Goal: Transaction & Acquisition: Book appointment/travel/reservation

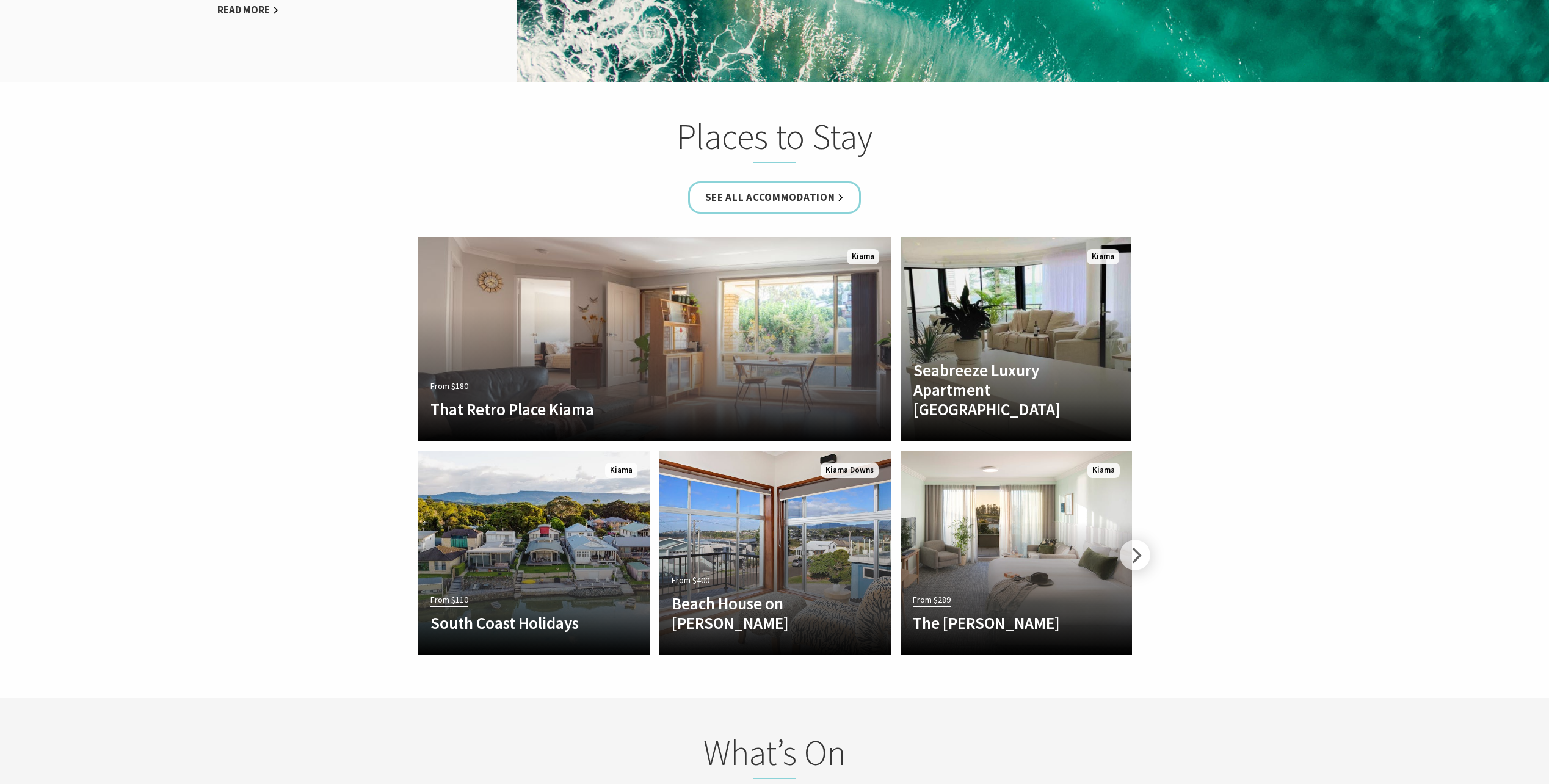
scroll to position [2136, 0]
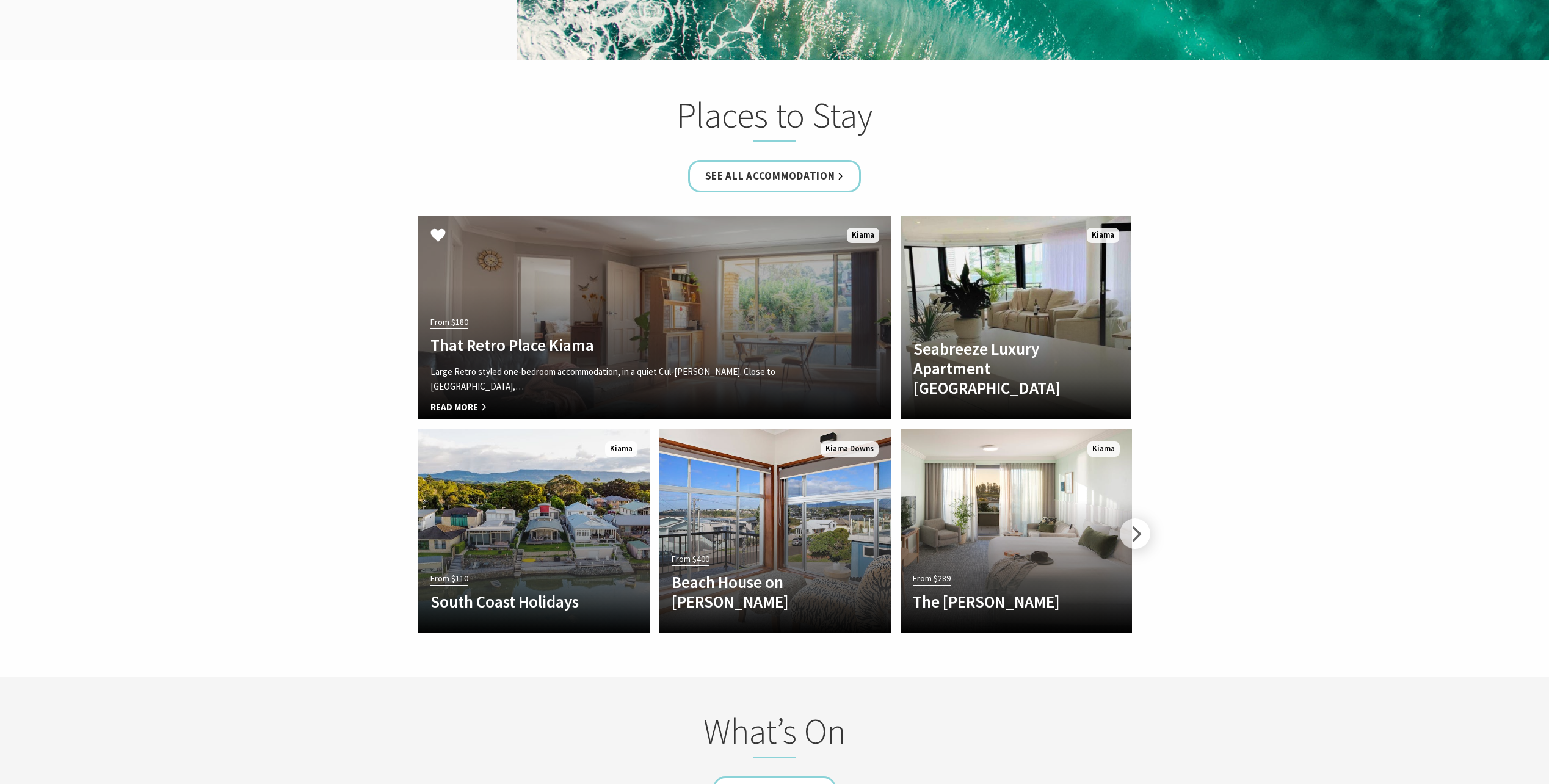
click at [568, 335] on h4 "That Retro Place Kiama" at bounding box center [619, 344] width 378 height 19
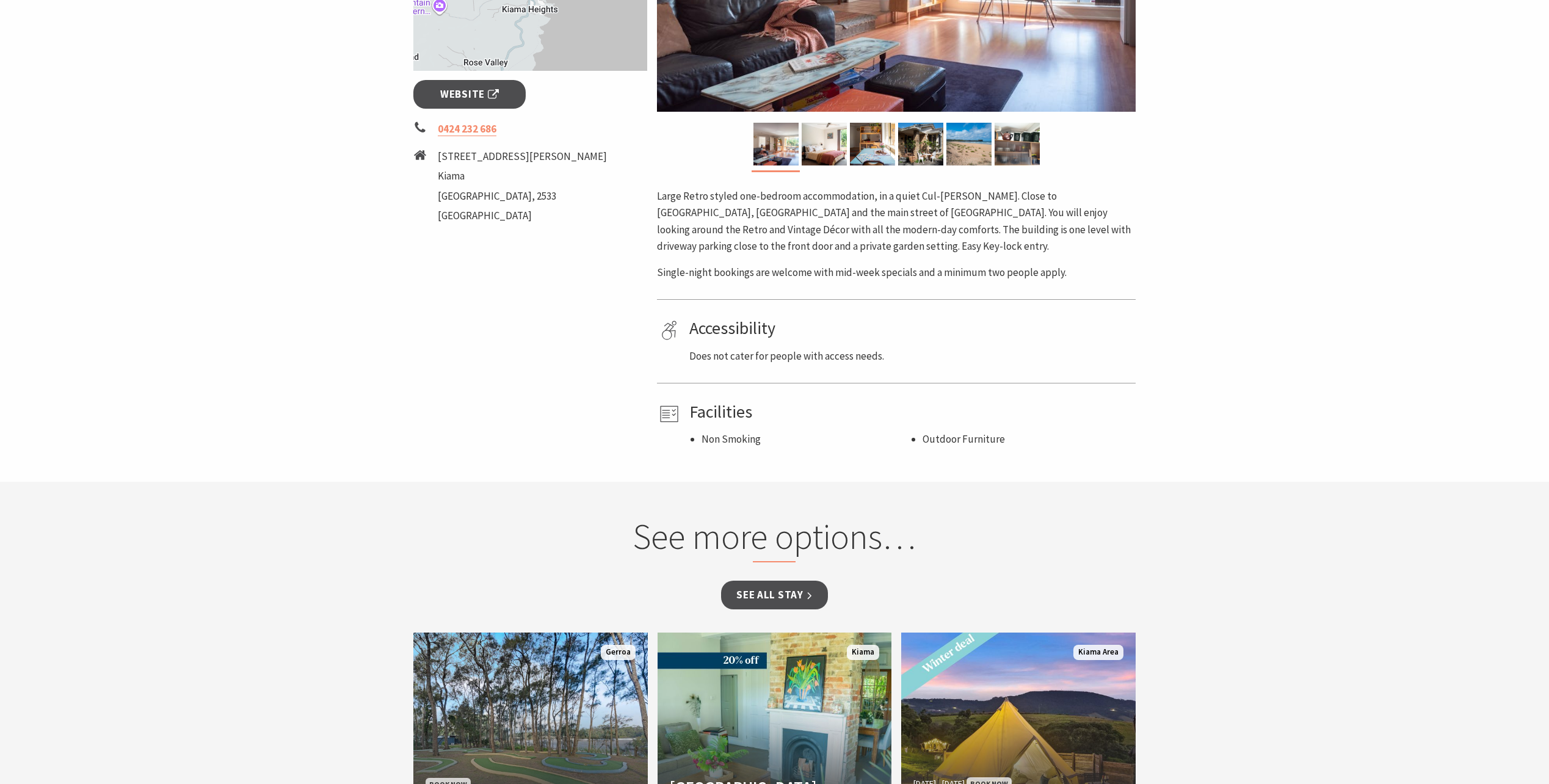
scroll to position [671, 0]
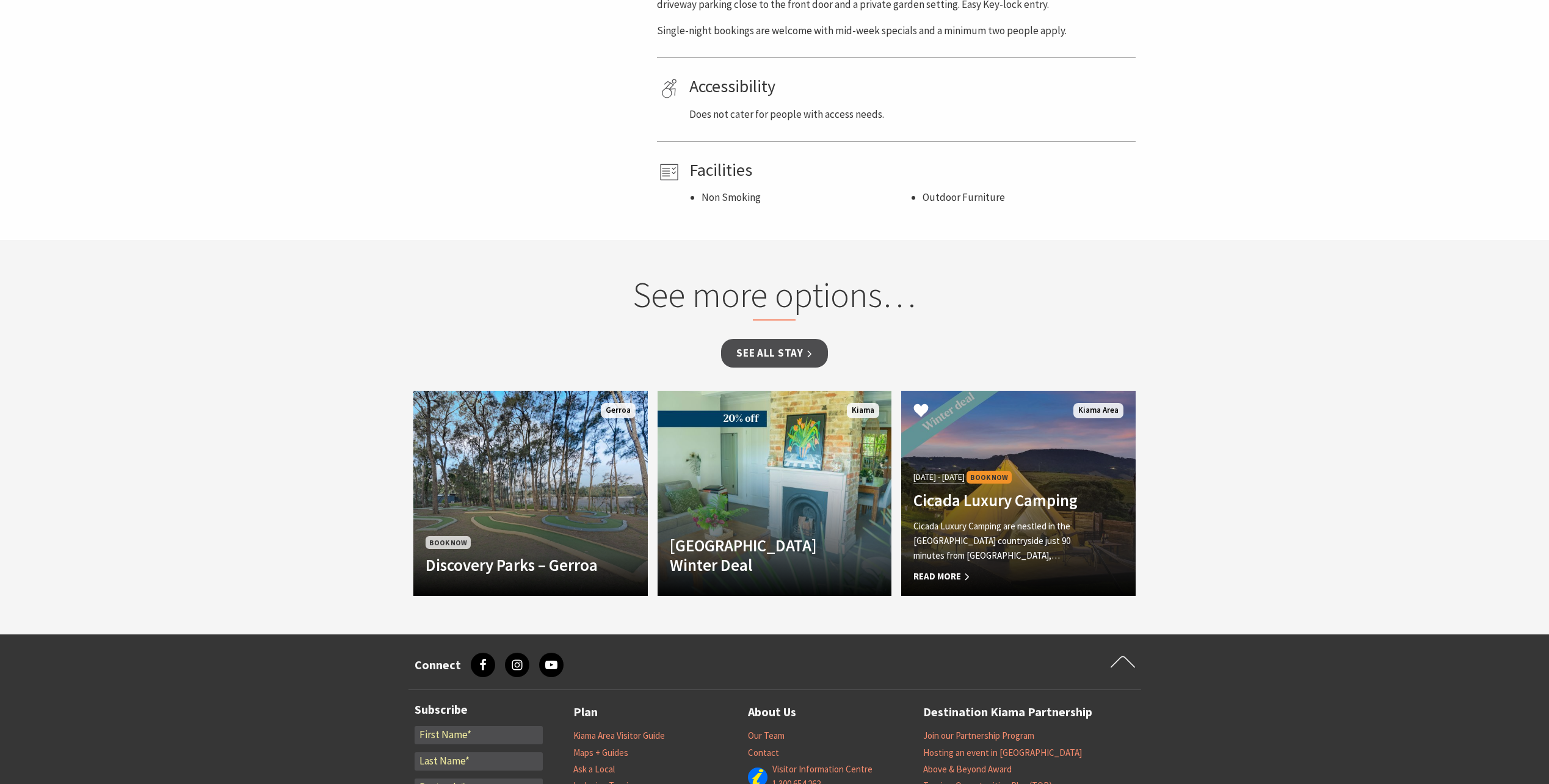
click at [985, 540] on p "Cicada Luxury Camping are nestled in the Jerrara countryside just 90 minutes fr…" at bounding box center [1000, 541] width 174 height 44
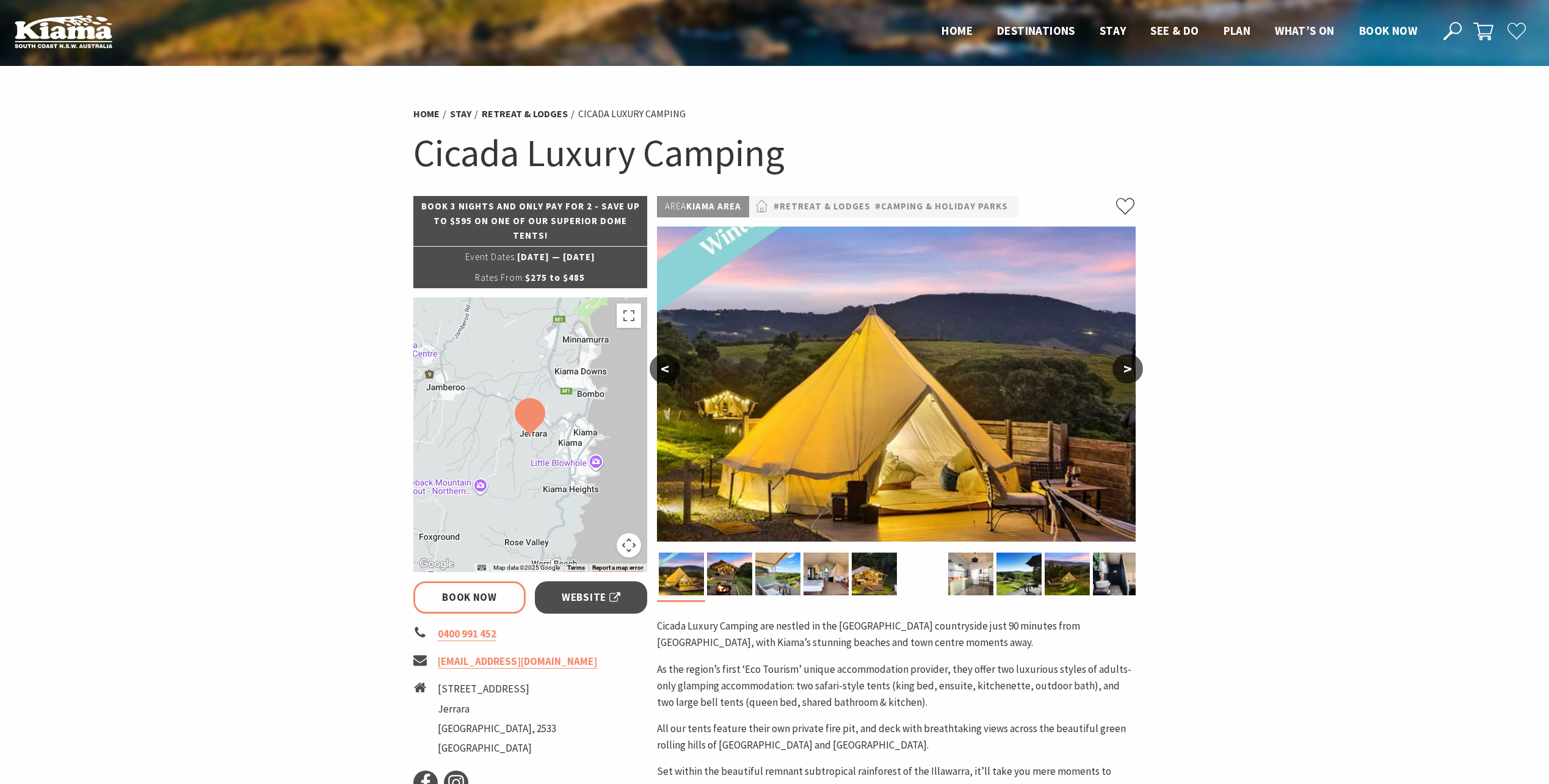
select select "3"
select select "2"
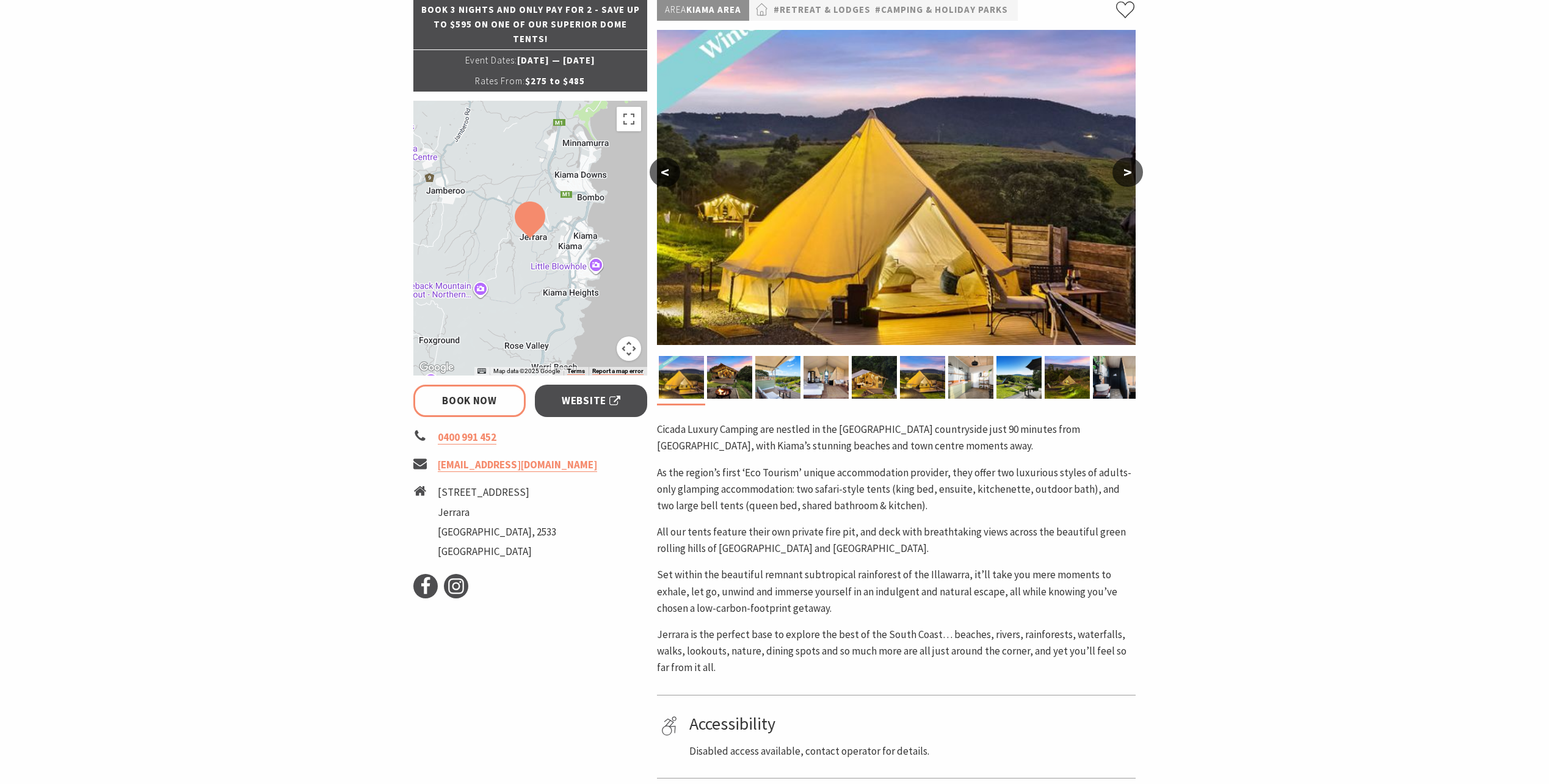
scroll to position [183, 0]
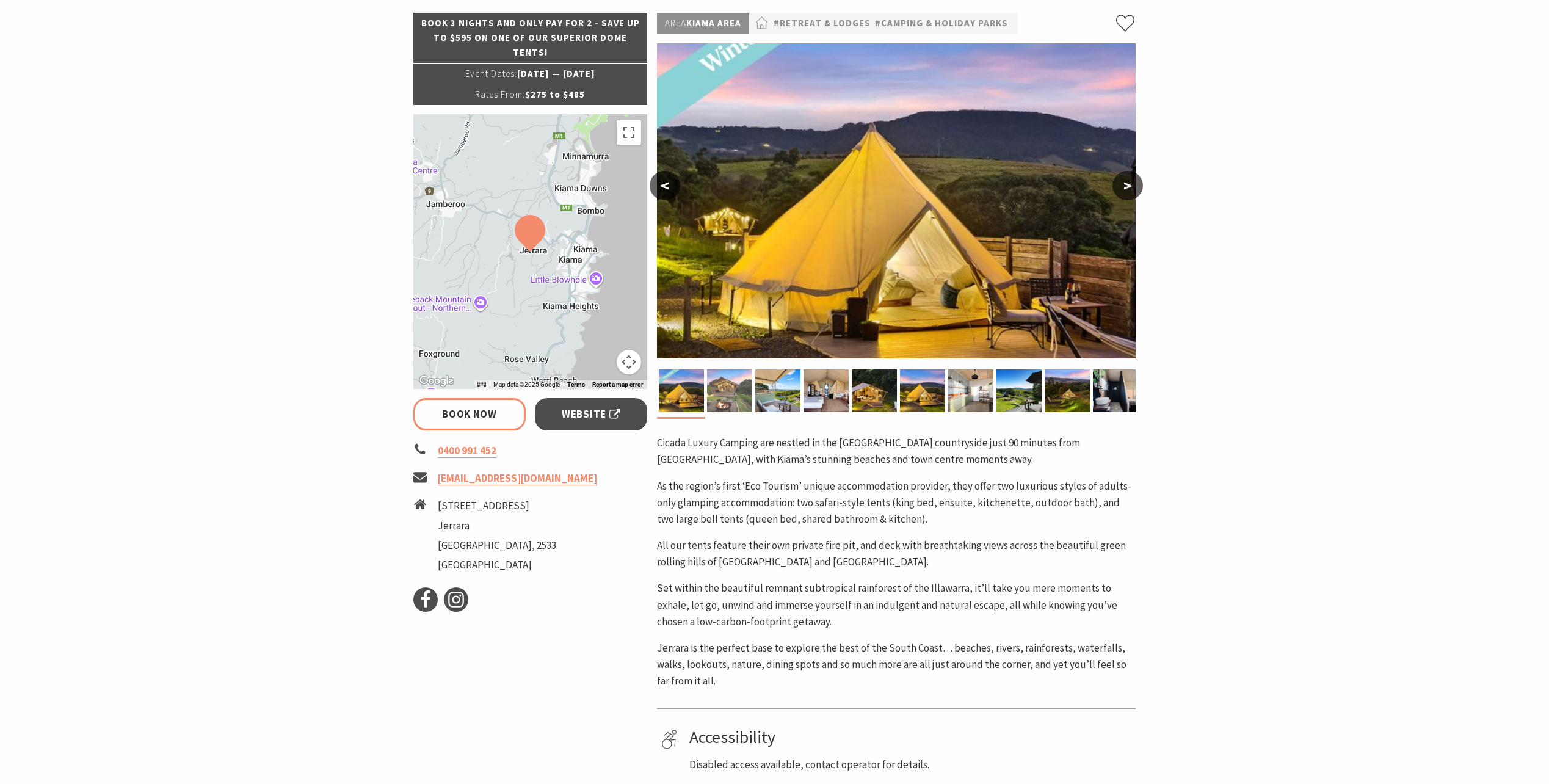
click at [722, 391] on img at bounding box center [729, 391] width 45 height 43
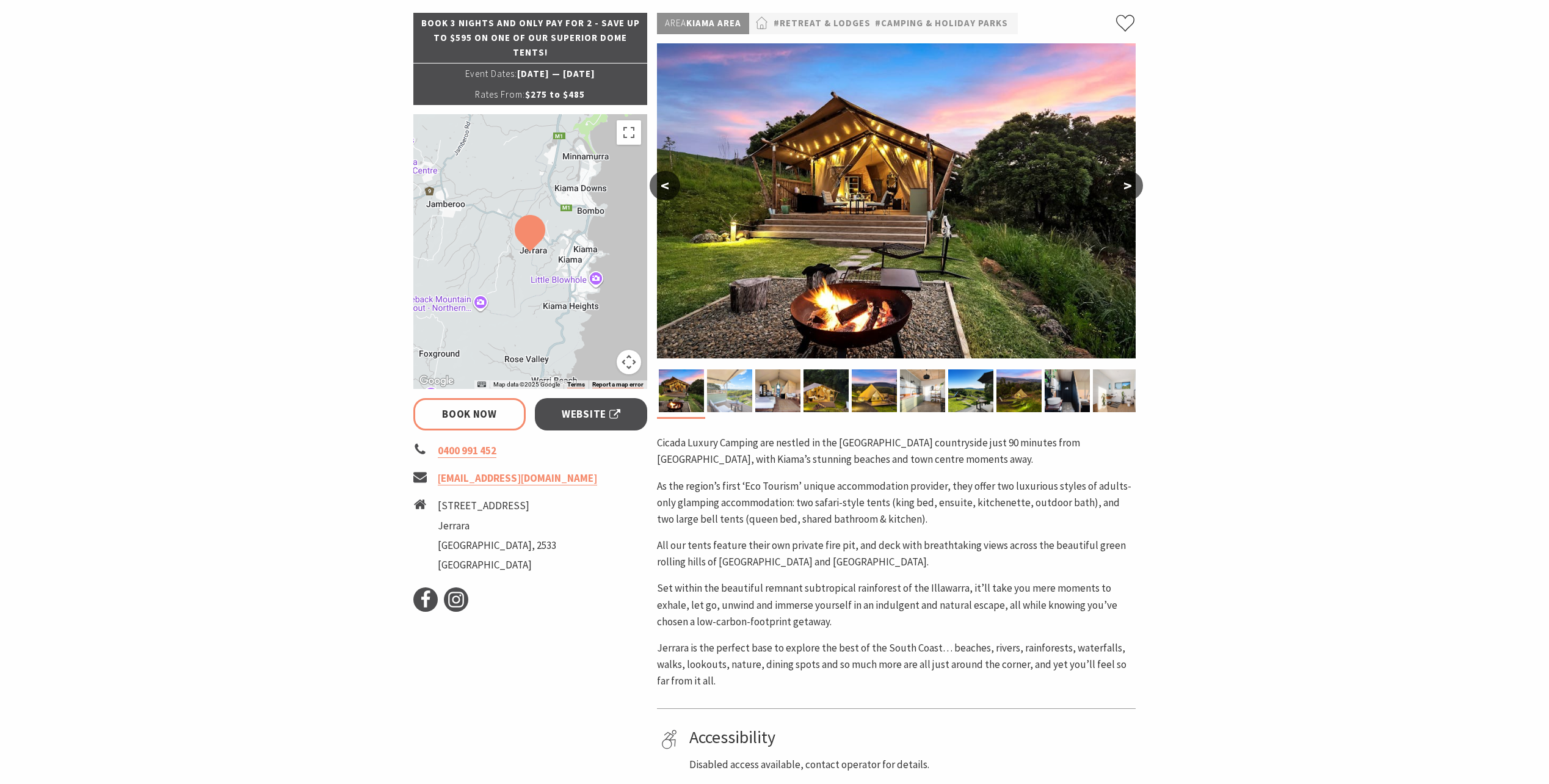
click at [750, 390] on img at bounding box center [729, 391] width 45 height 43
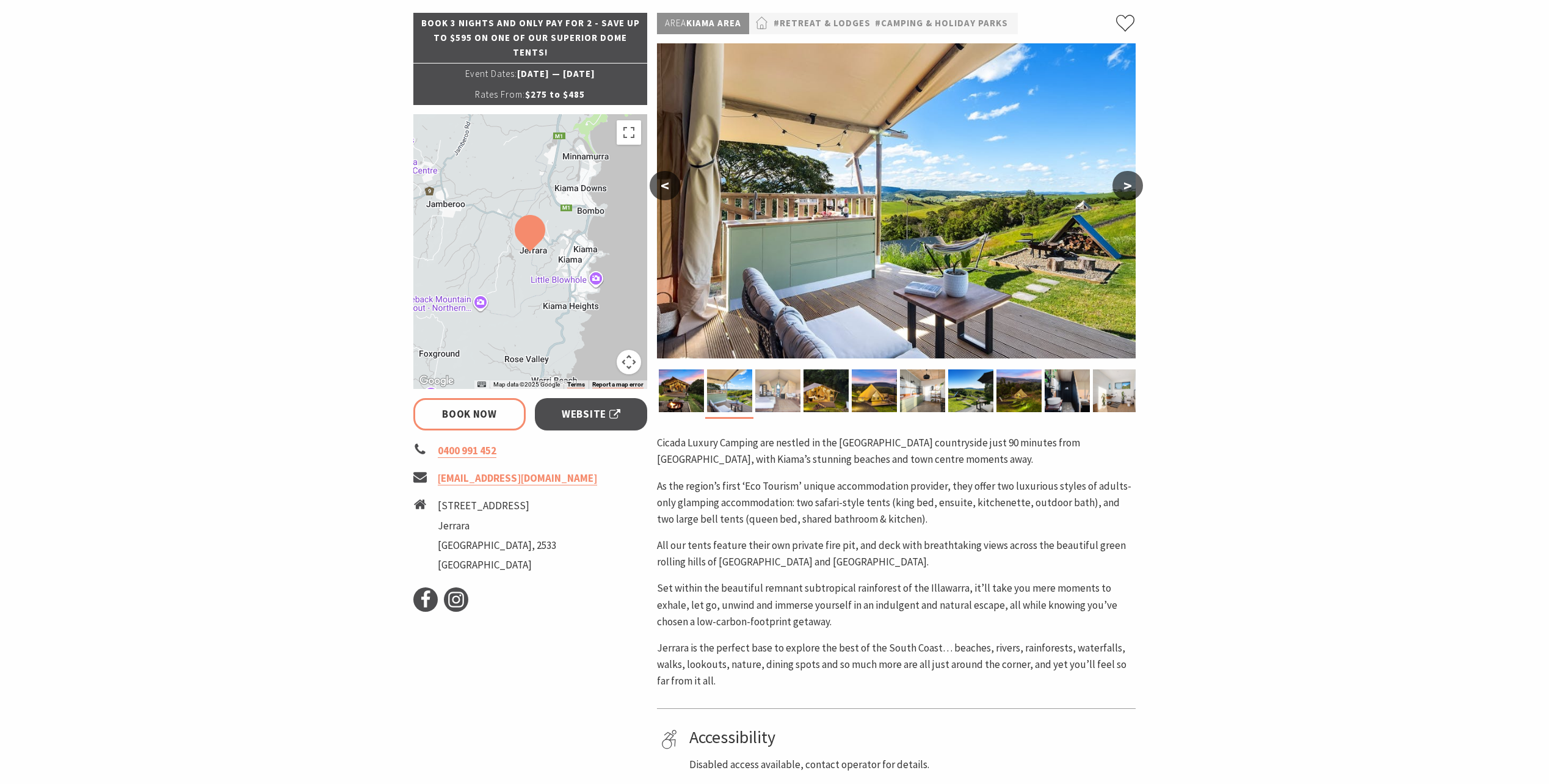
click at [777, 389] on img at bounding box center [777, 391] width 45 height 43
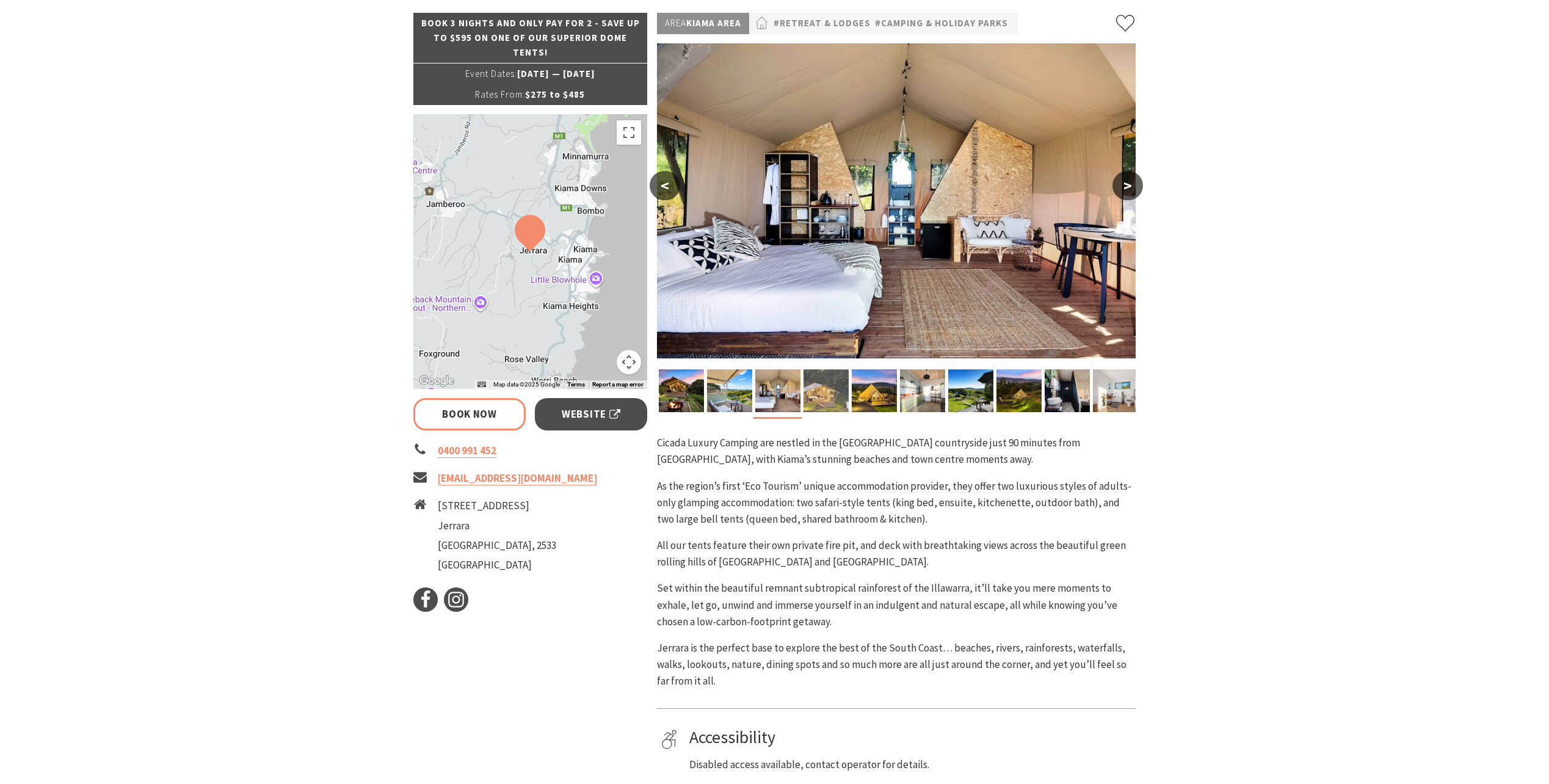
click at [826, 389] on img at bounding box center [826, 391] width 45 height 43
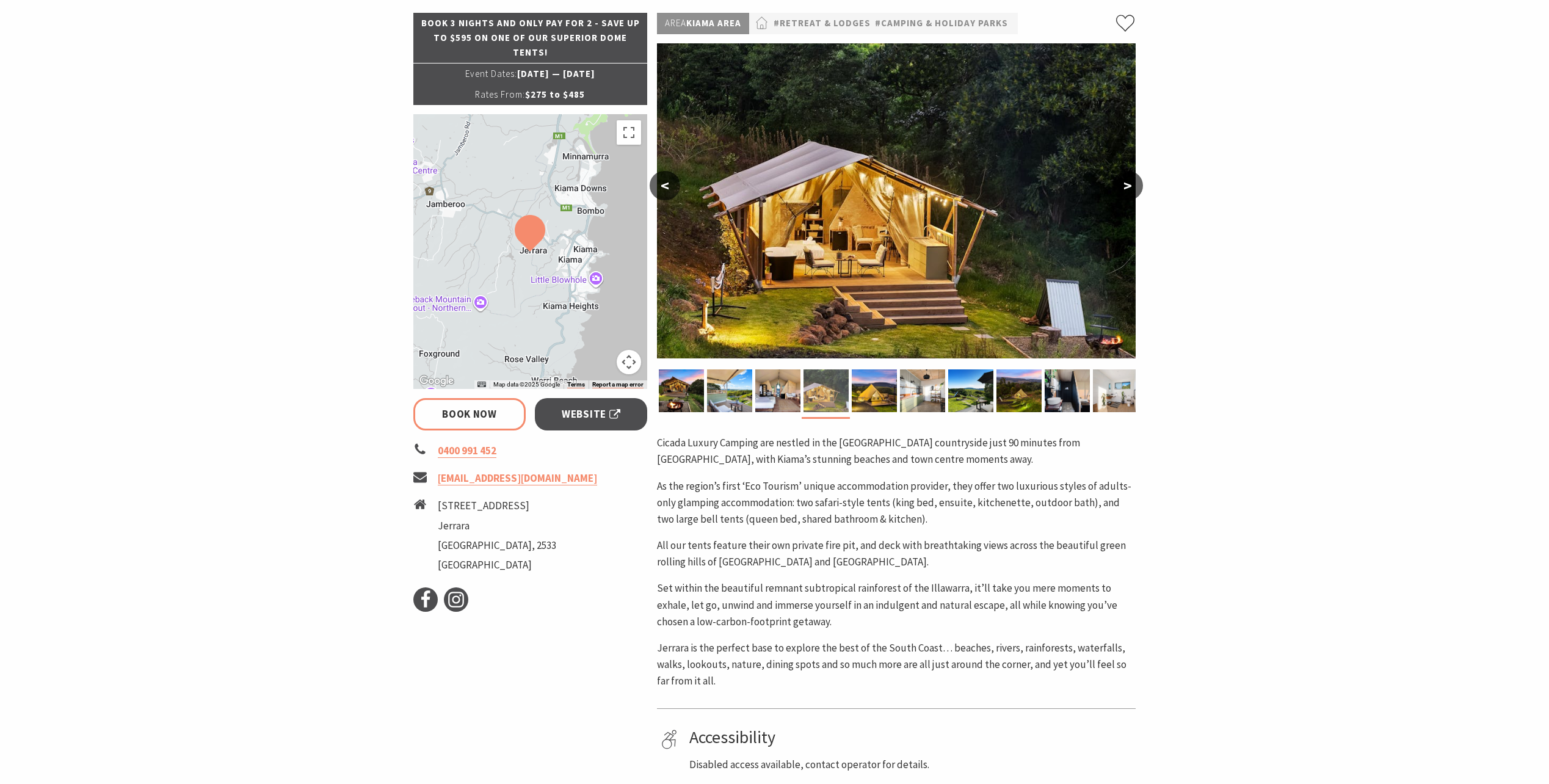
click at [843, 389] on img at bounding box center [826, 391] width 45 height 43
click at [869, 388] on img at bounding box center [874, 391] width 45 height 43
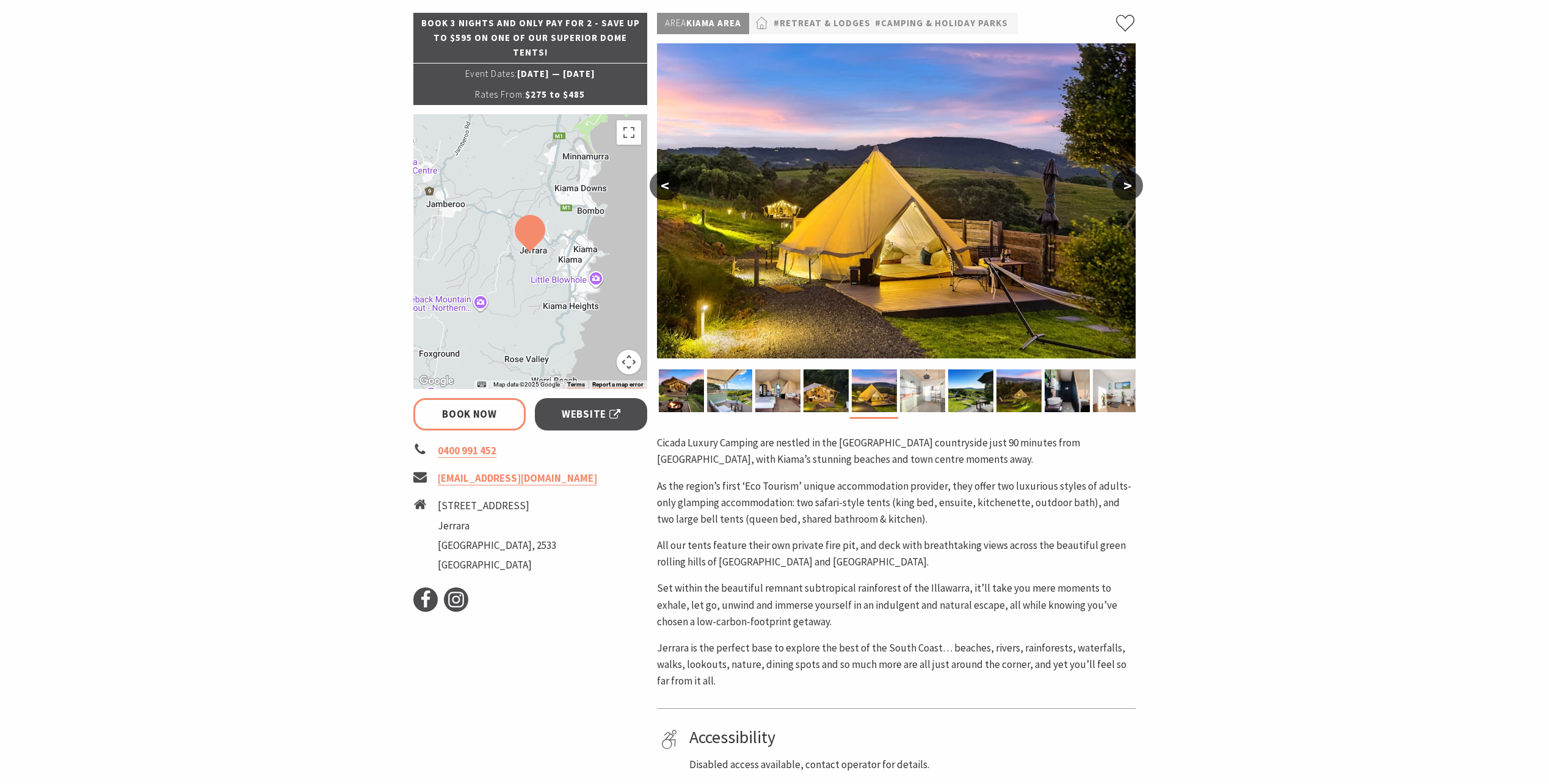
click at [930, 389] on img at bounding box center [922, 391] width 45 height 43
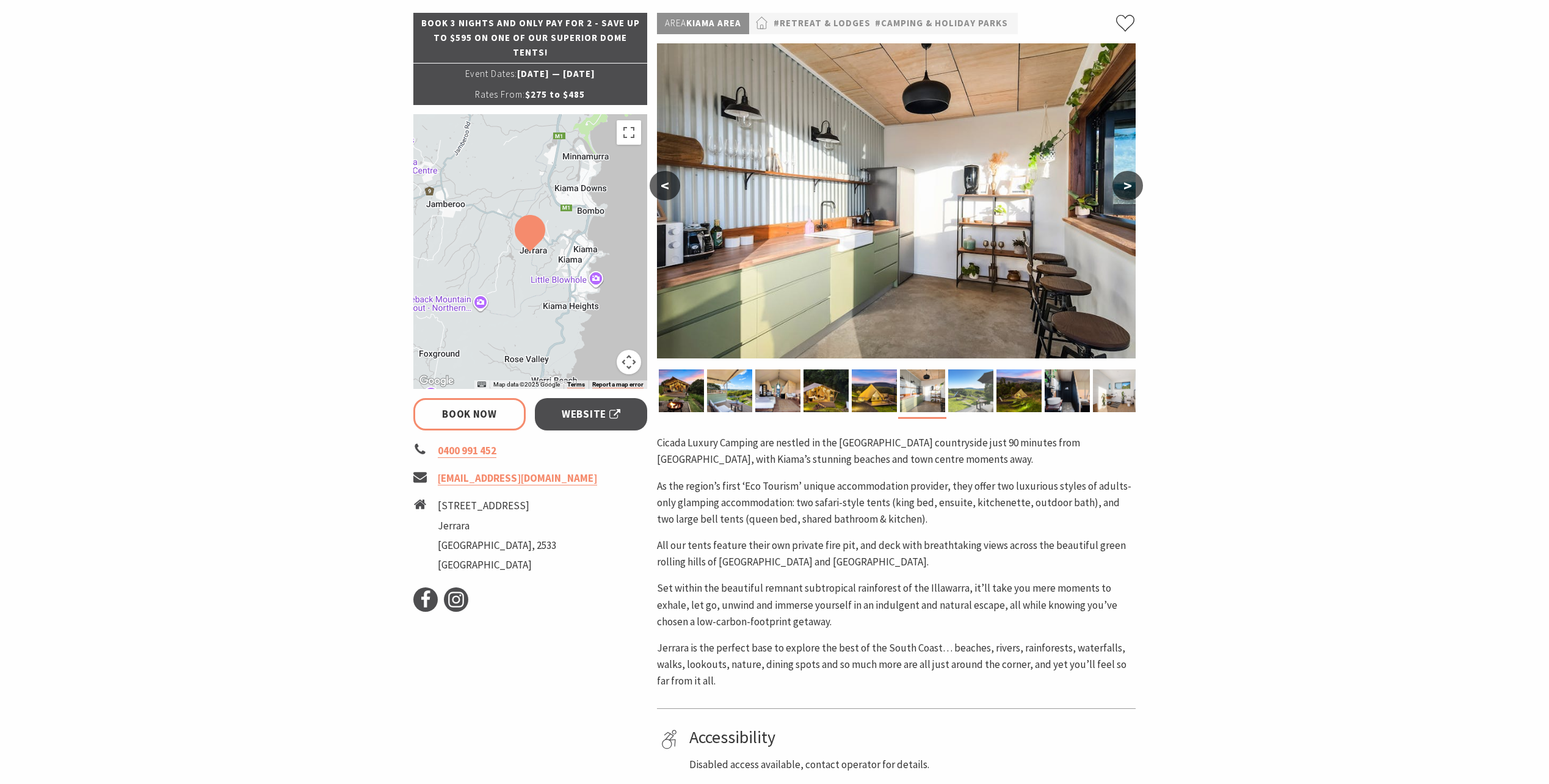
click at [971, 385] on img at bounding box center [970, 391] width 45 height 43
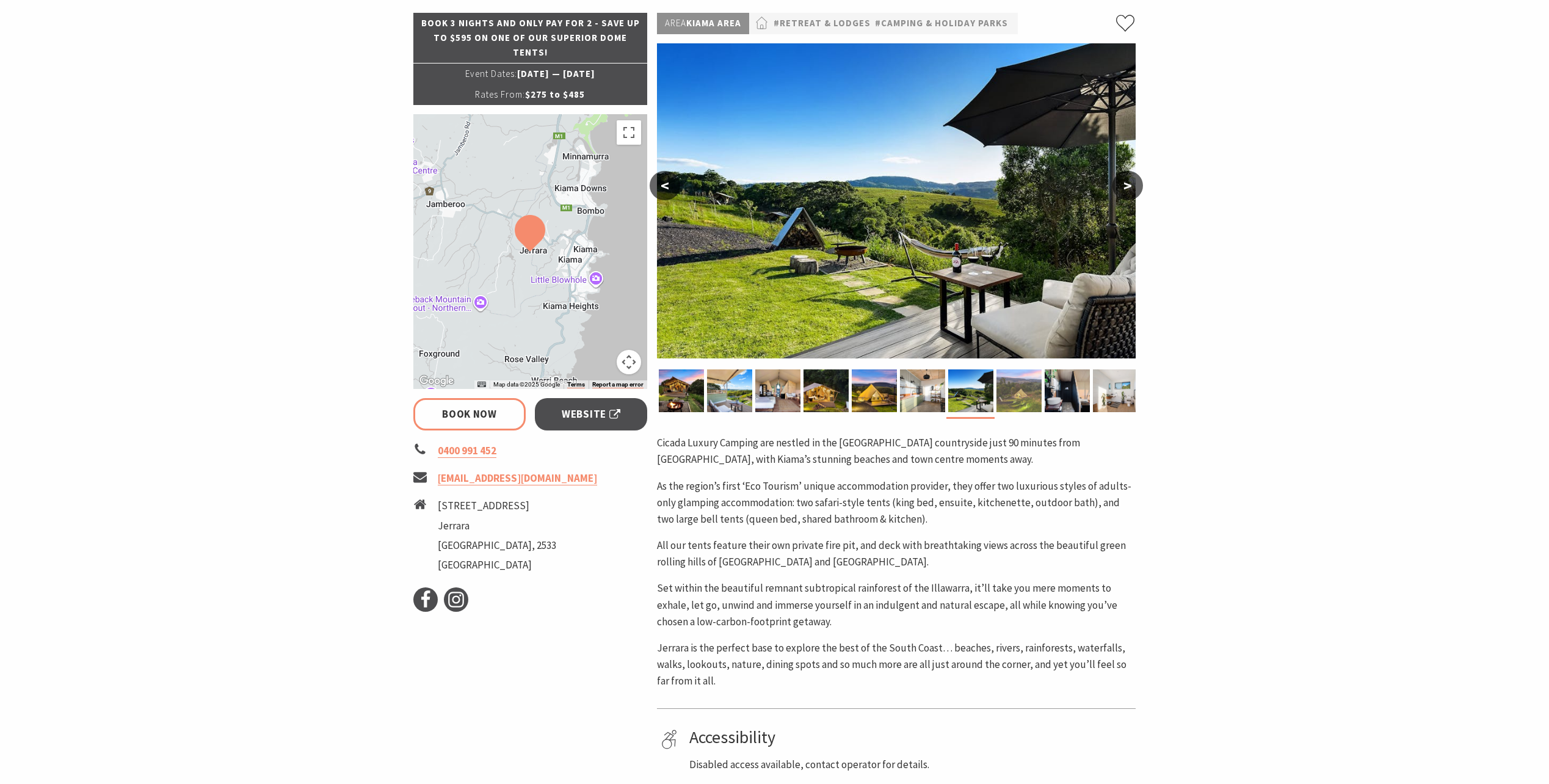
click at [1021, 388] on img at bounding box center [1018, 391] width 45 height 43
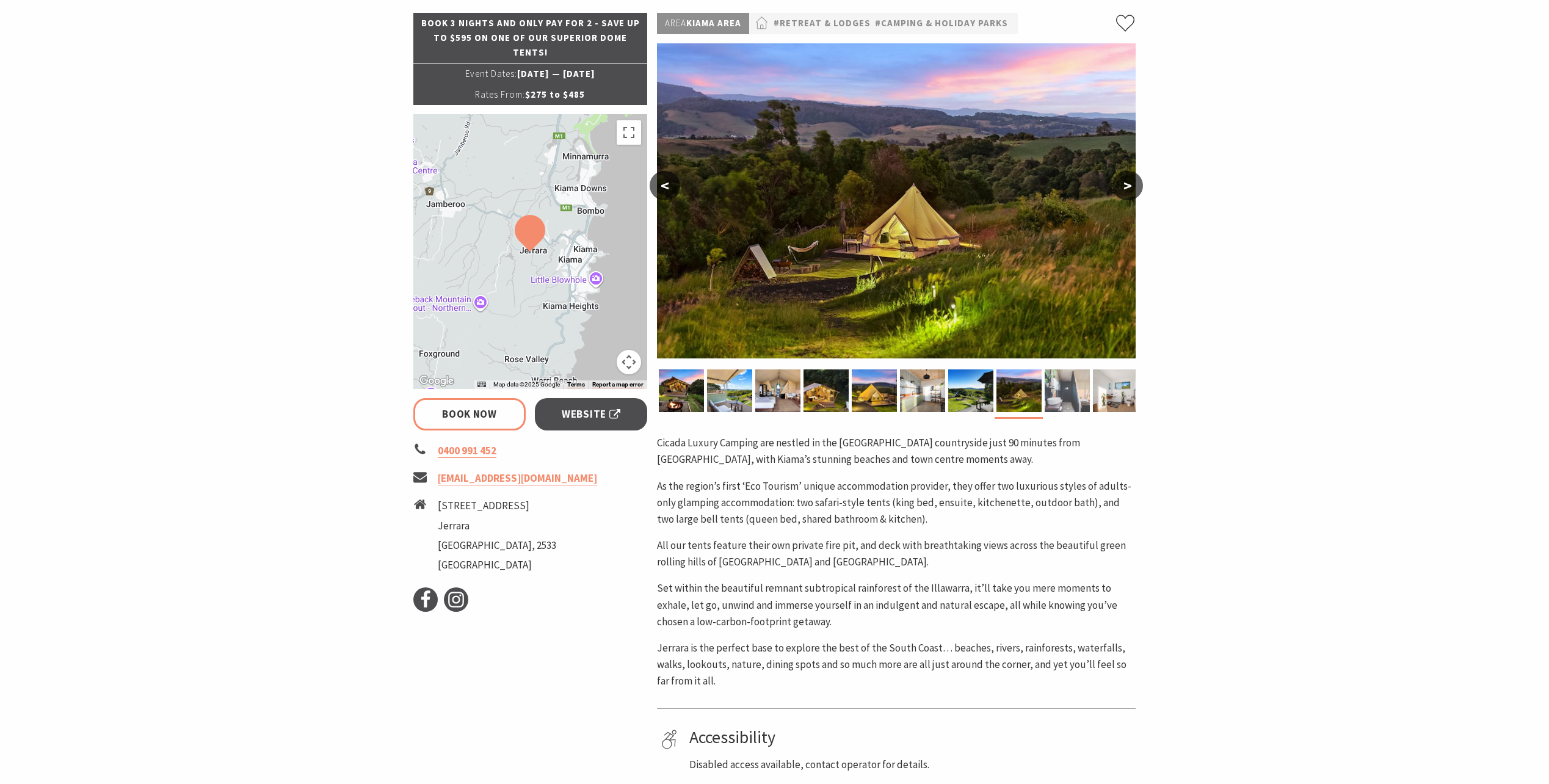
click at [1055, 389] on img at bounding box center [1067, 391] width 45 height 43
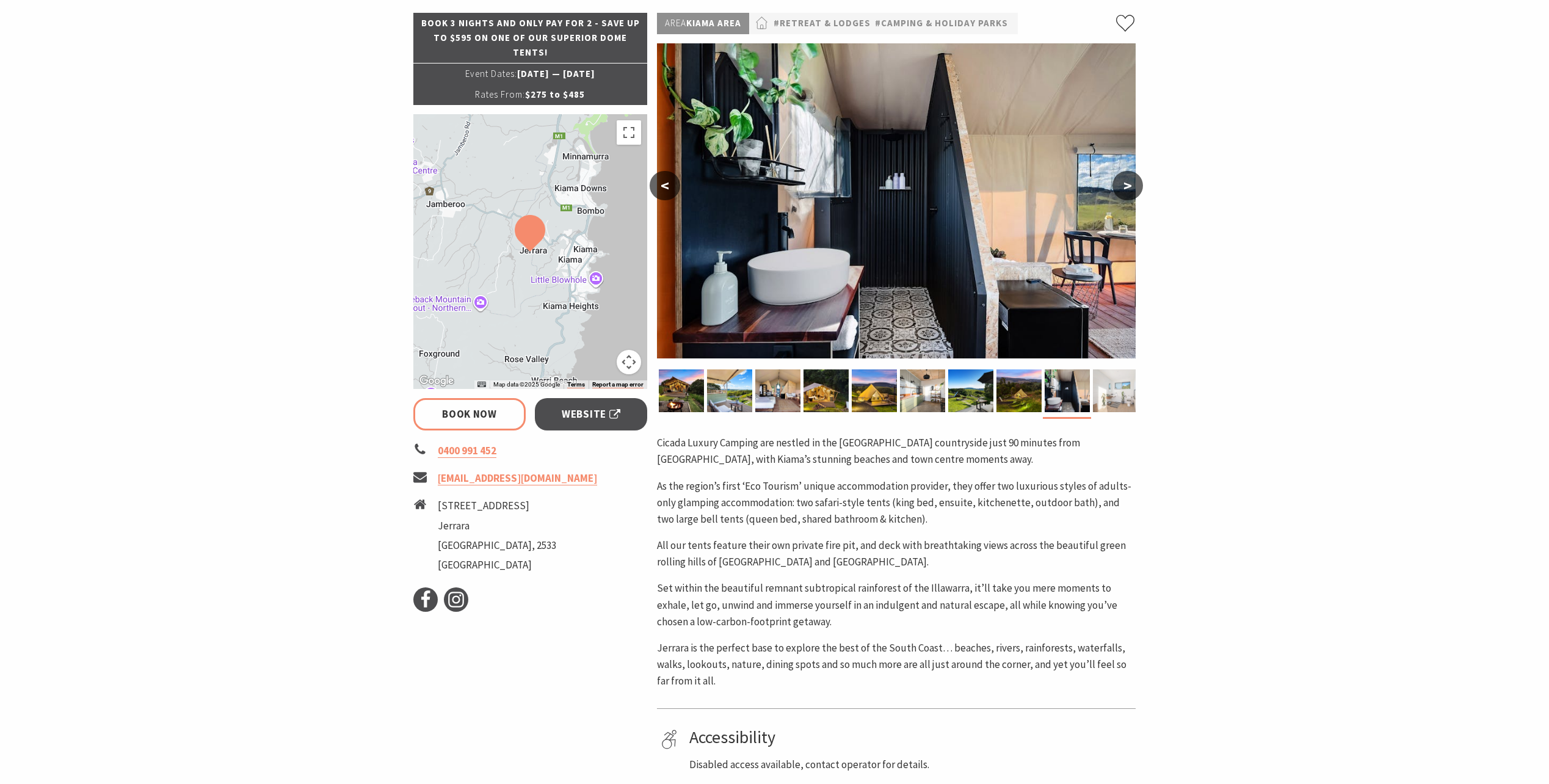
click at [1104, 390] on img at bounding box center [1115, 391] width 45 height 43
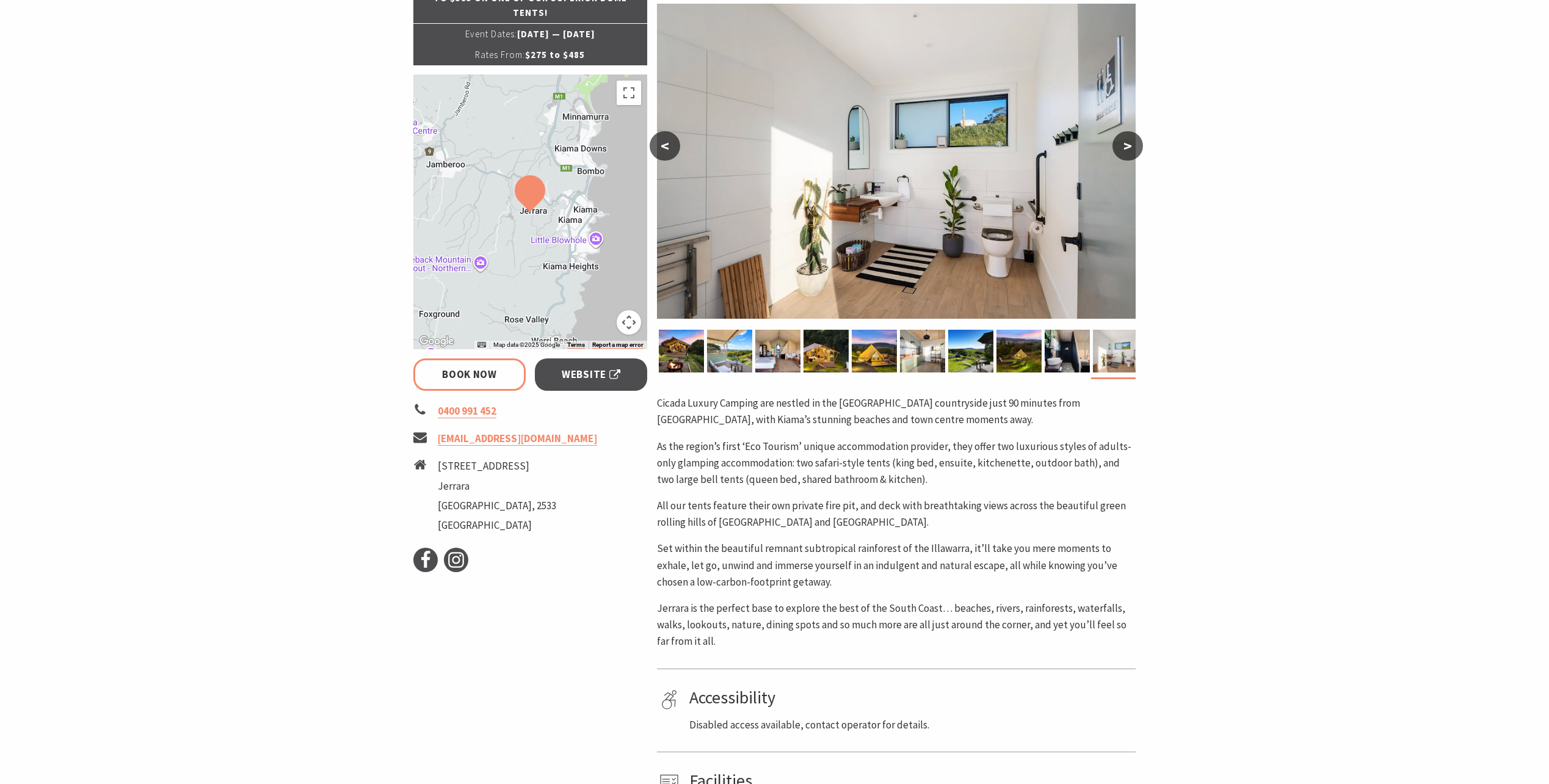
scroll to position [244, 0]
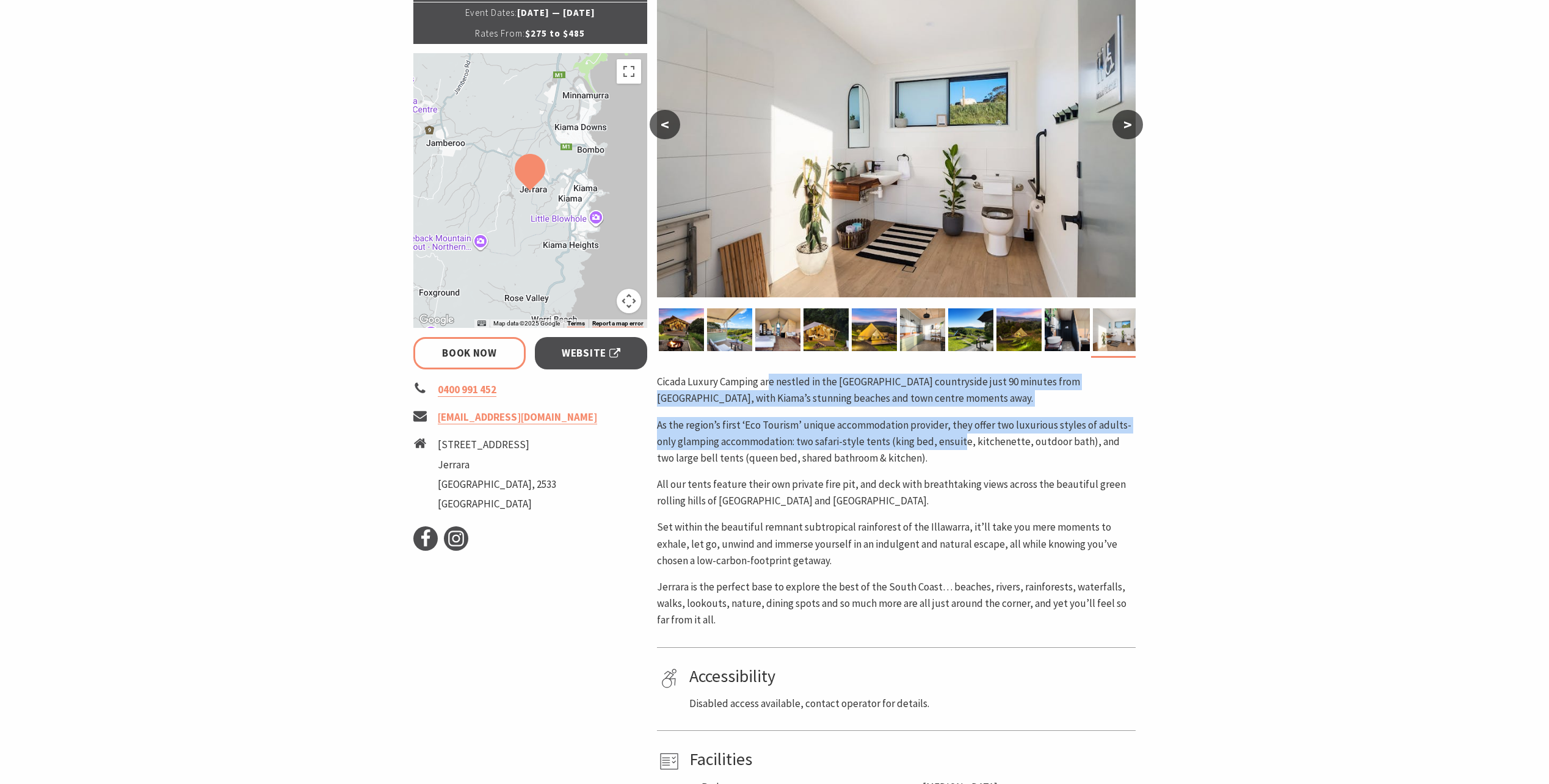
drag, startPoint x: 769, startPoint y: 386, endPoint x: 966, endPoint y: 449, distance: 206.8
click at [965, 449] on div "Cicada Luxury Camping are nestled in the [GEOGRAPHIC_DATA] countryside just 90 …" at bounding box center [895, 500] width 478 height 254
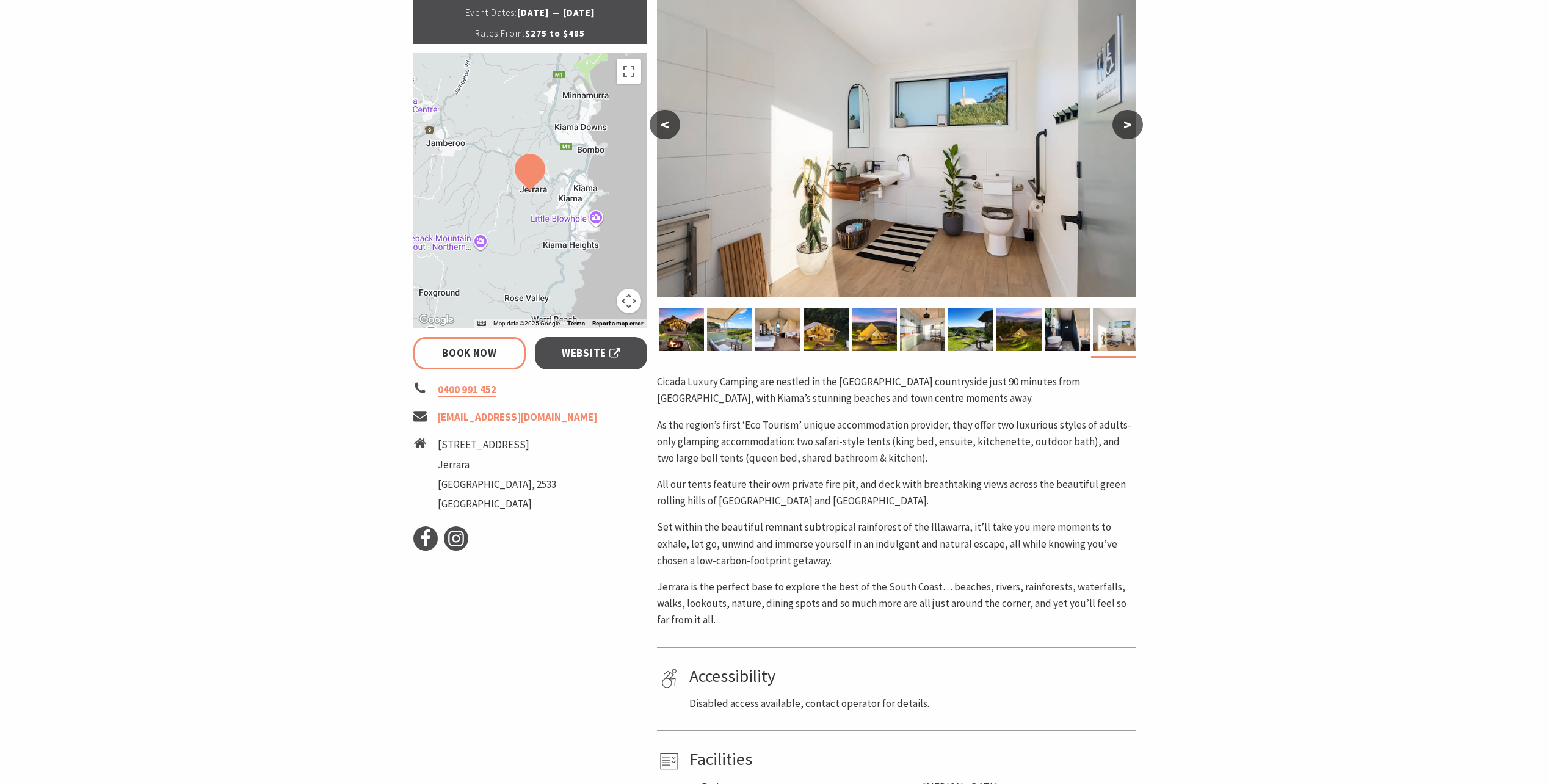
drag, startPoint x: 966, startPoint y: 449, endPoint x: 992, endPoint y: 467, distance: 31.6
click at [992, 466] on p "As the region’s first ‘Eco Tourism’ unique accommodation provider, they offer t…" at bounding box center [895, 442] width 478 height 50
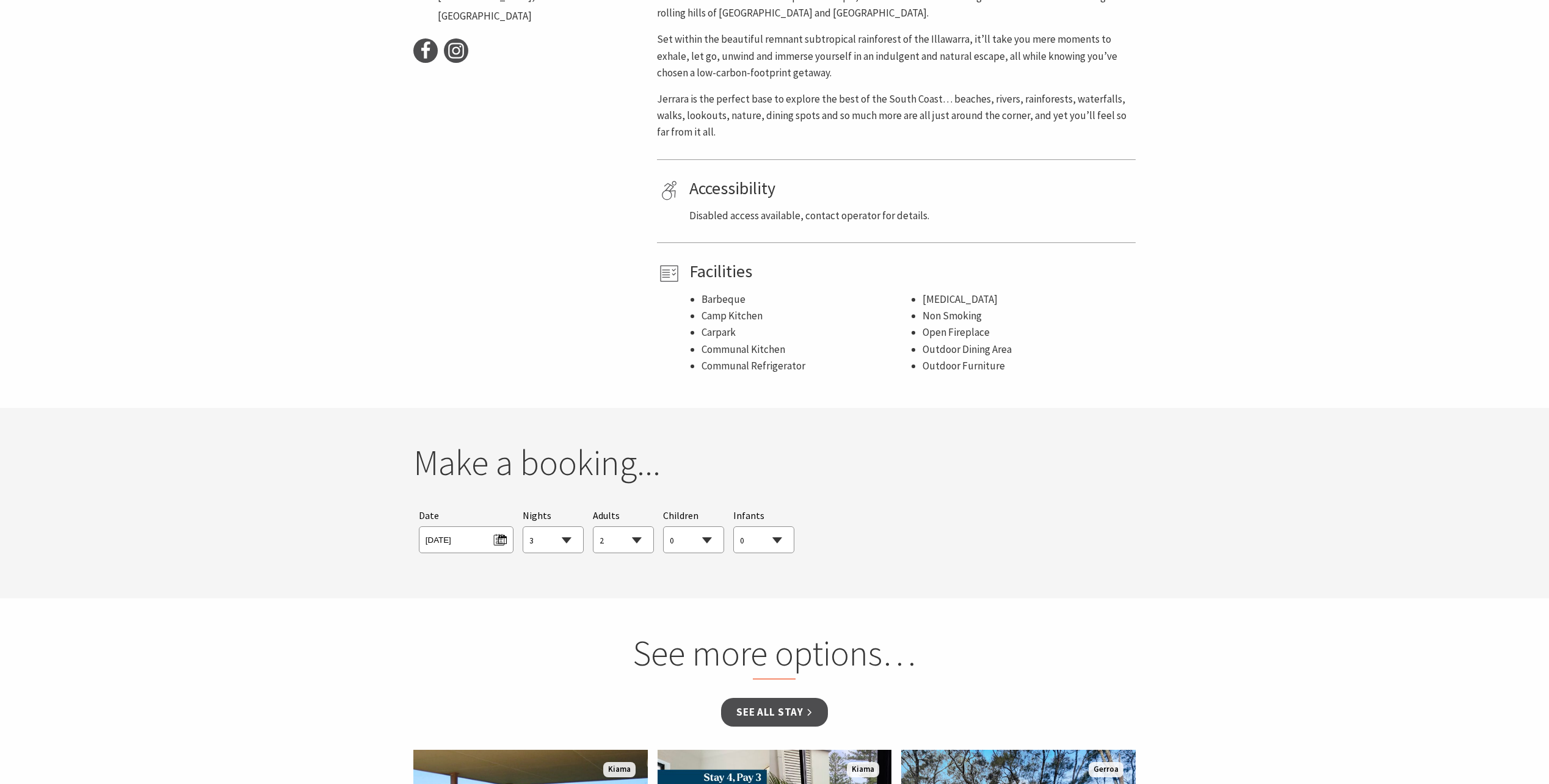
scroll to position [733, 0]
click at [501, 541] on span "[DATE]" at bounding box center [466, 537] width 81 height 16
click at [569, 640] on b "13" at bounding box center [568, 637] width 16 height 16
click at [499, 545] on span "[DATE]" at bounding box center [466, 537] width 81 height 16
click at [440, 654] on b "14" at bounding box center [438, 656] width 16 height 16
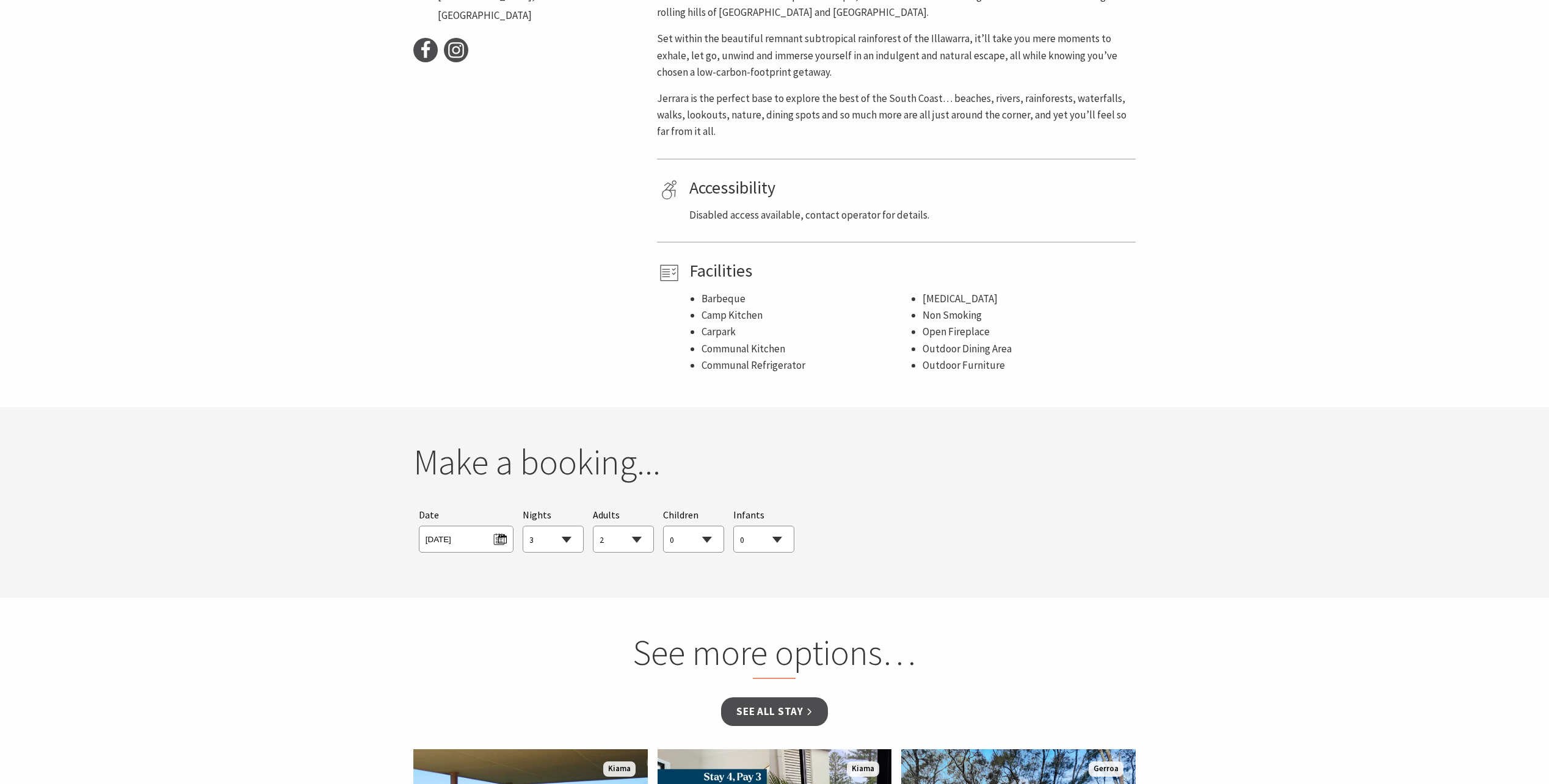
drag, startPoint x: 641, startPoint y: 601, endPoint x: 603, endPoint y: 587, distance: 40.5
click at [641, 600] on section "See more options… See all Stay From $125 Bombo Hideaway Bombo Hideaway is a ver…" at bounding box center [774, 795] width 1549 height 395
click at [550, 549] on select "1 2 3 4 5 6 7 8 9 10 11 12 13 14 15 16 17 18 19 20 21 22 23 24 25 26 27 28 29 30" at bounding box center [553, 539] width 60 height 27
click at [523, 526] on select "1 2 3 4 5 6 7 8 9 10 11 12 13 14 15 16 17 18 19 20 21 22 23 24 25 26 27 28 29 30" at bounding box center [553, 539] width 60 height 27
click at [682, 604] on section "See more options… See all Stay From $125 Bombo Hideaway Bombo Hideaway is a ver…" at bounding box center [774, 795] width 1549 height 395
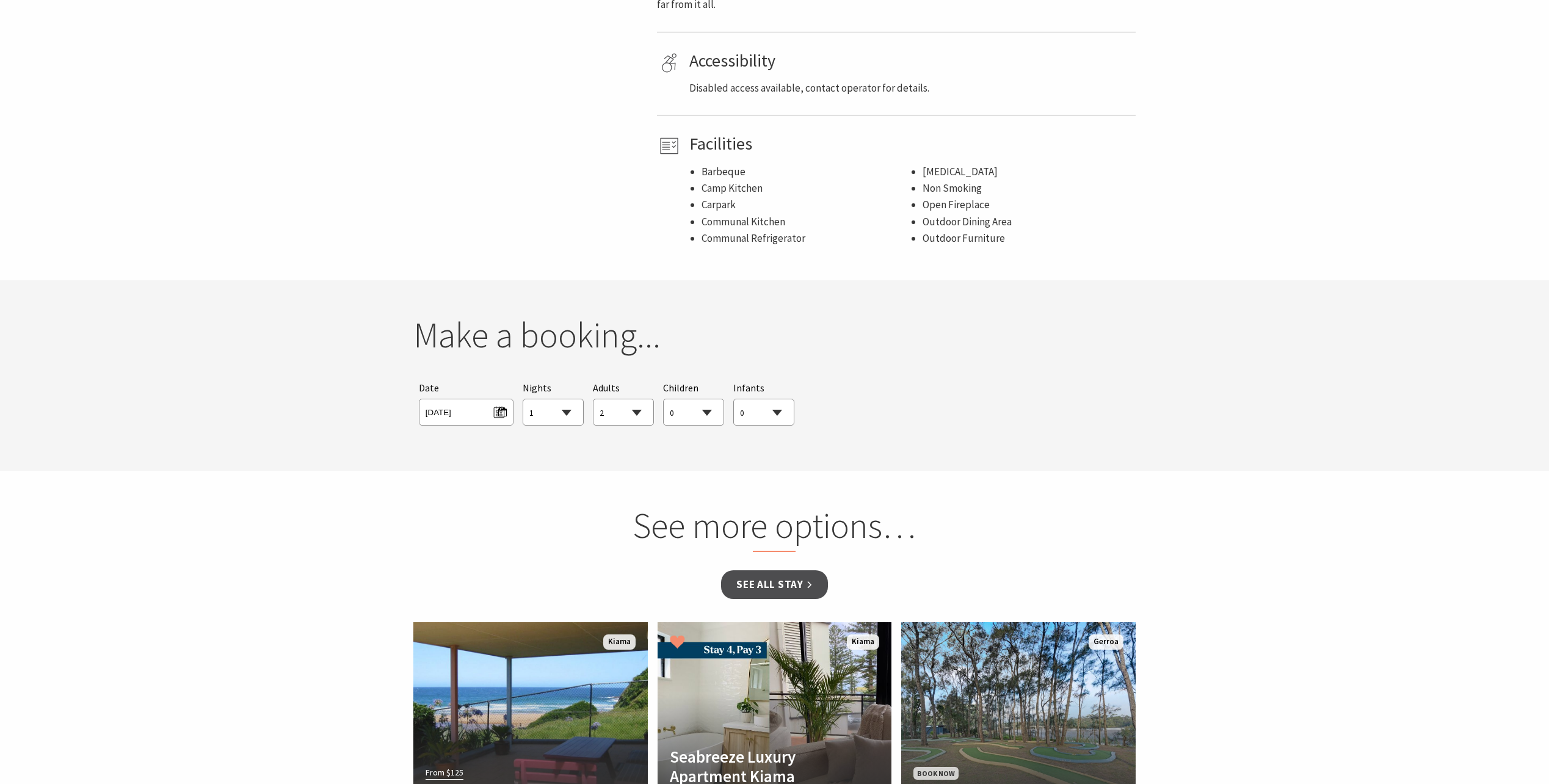
scroll to position [915, 0]
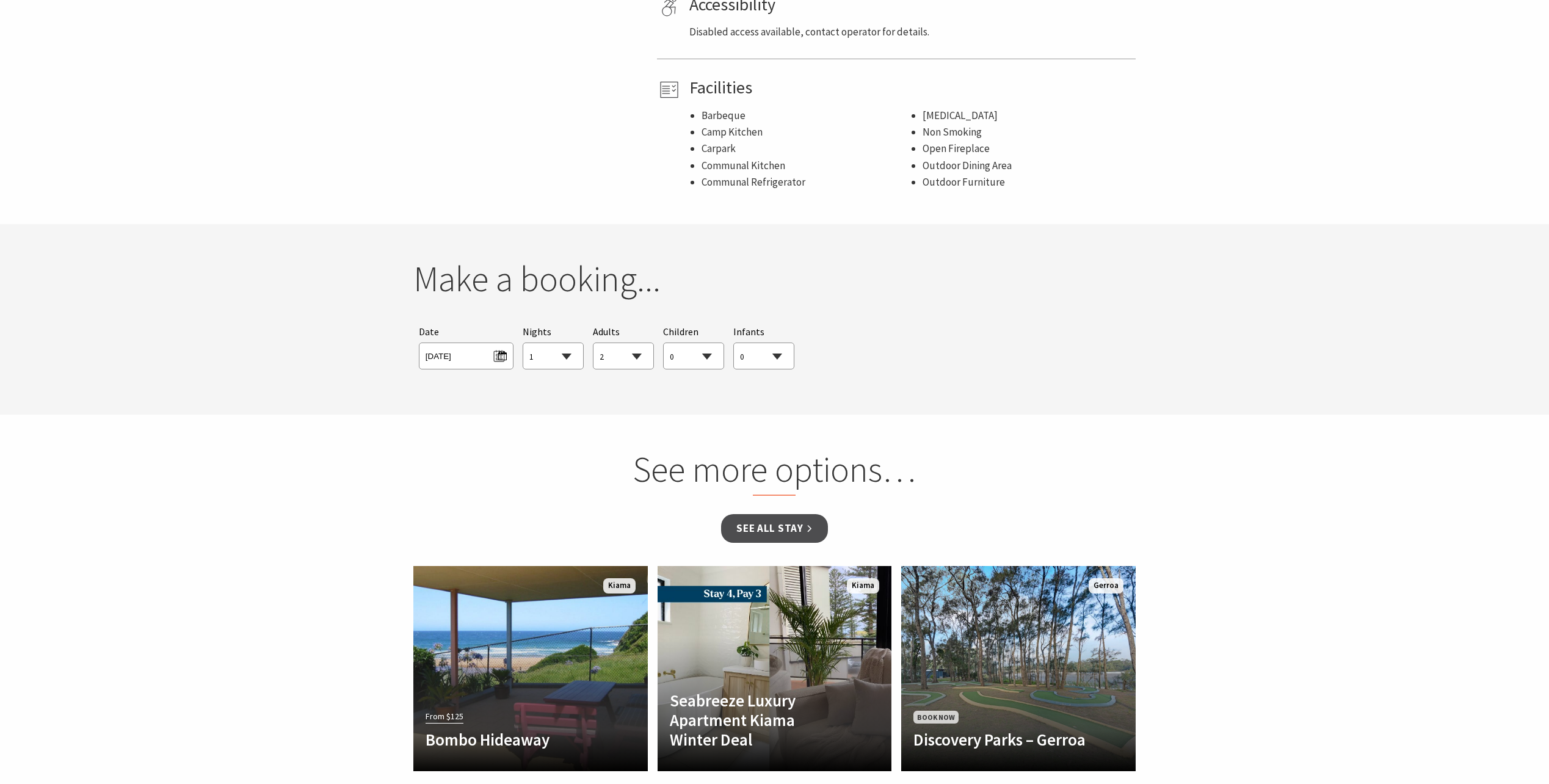
click at [690, 418] on section "See more options… See all Stay From $125 Bombo Hideaway Bombo Hideaway is a ver…" at bounding box center [774, 612] width 1549 height 395
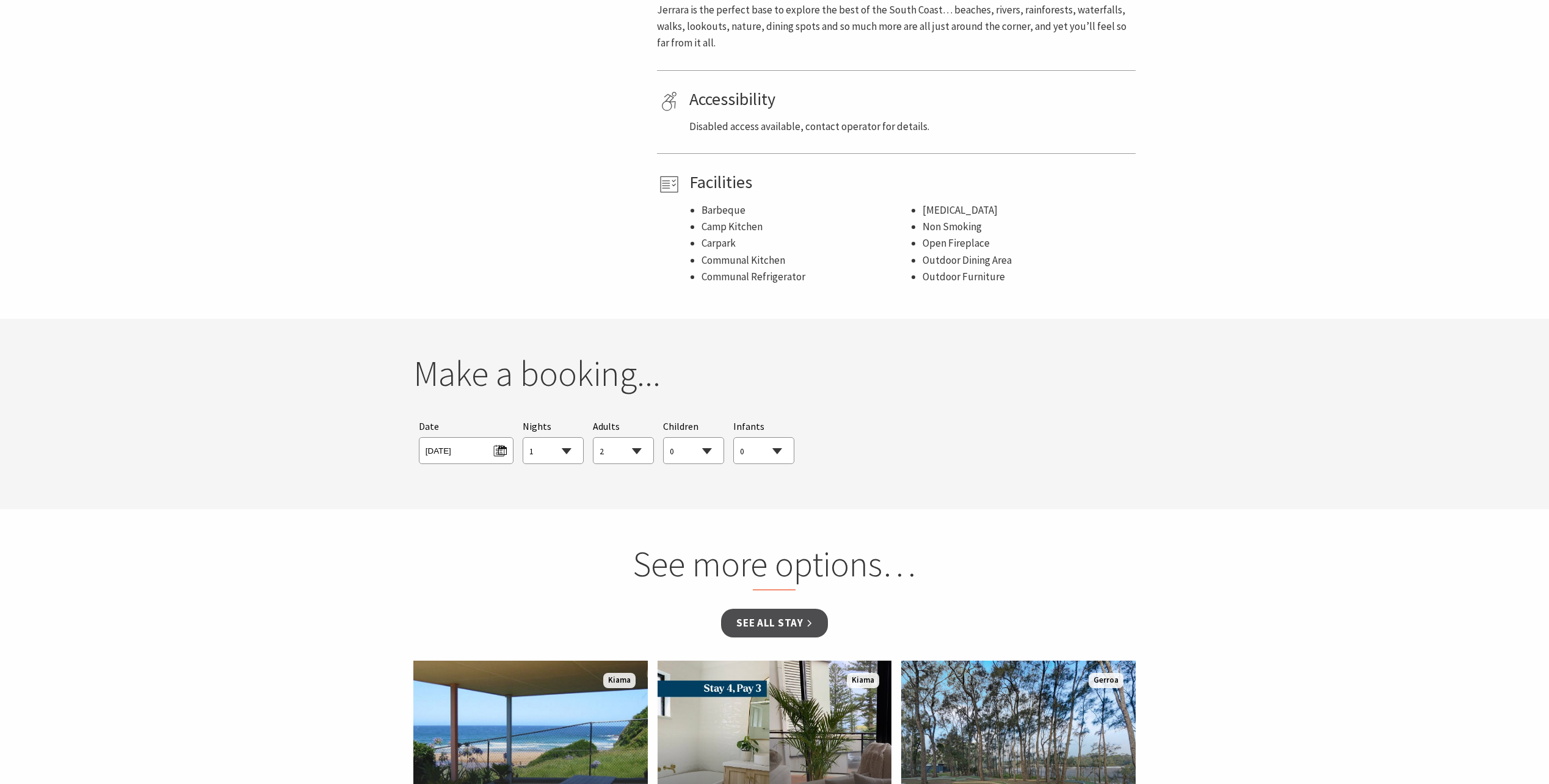
scroll to position [855, 0]
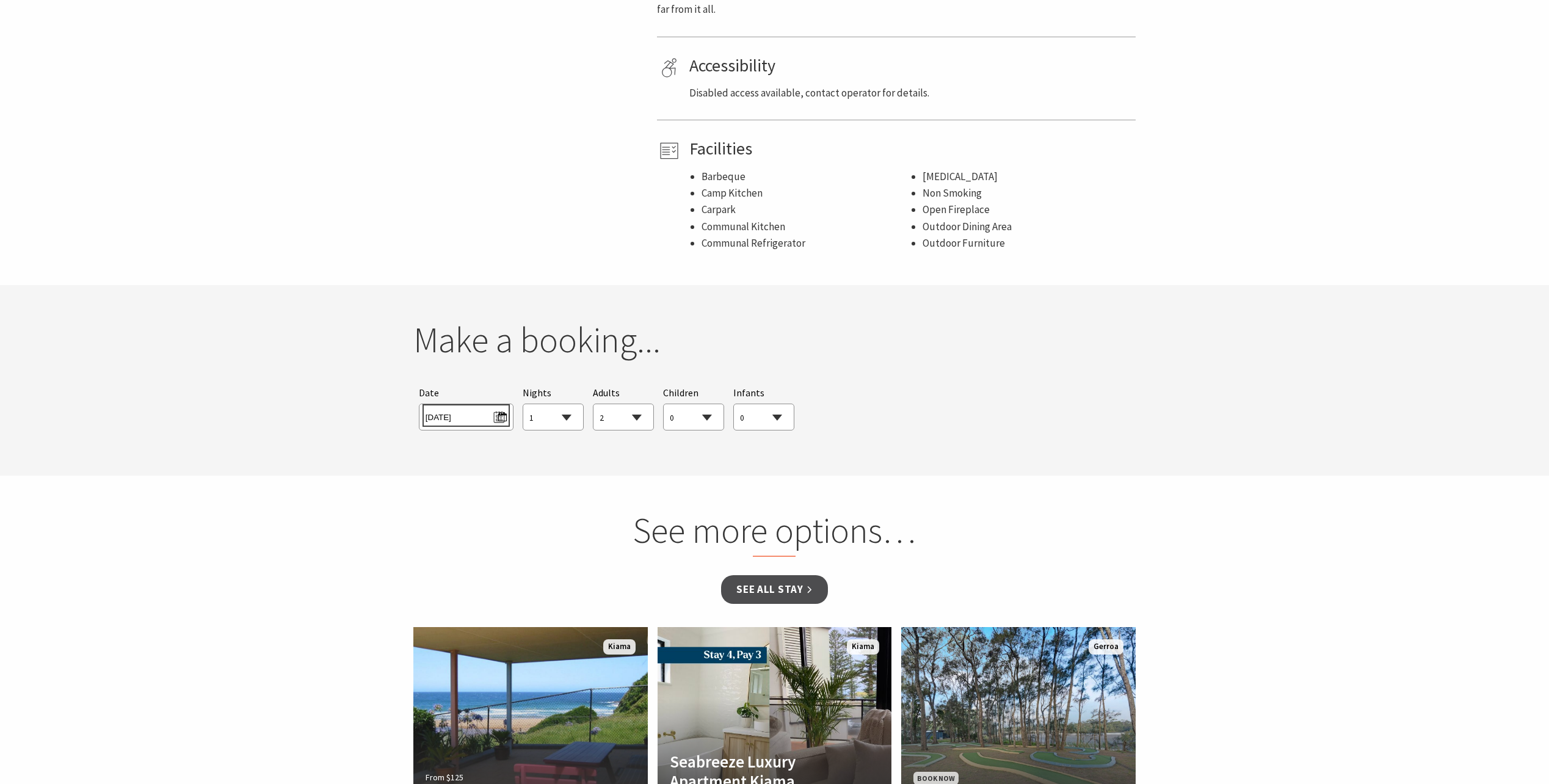
click at [501, 414] on span "[DATE]" at bounding box center [466, 415] width 81 height 16
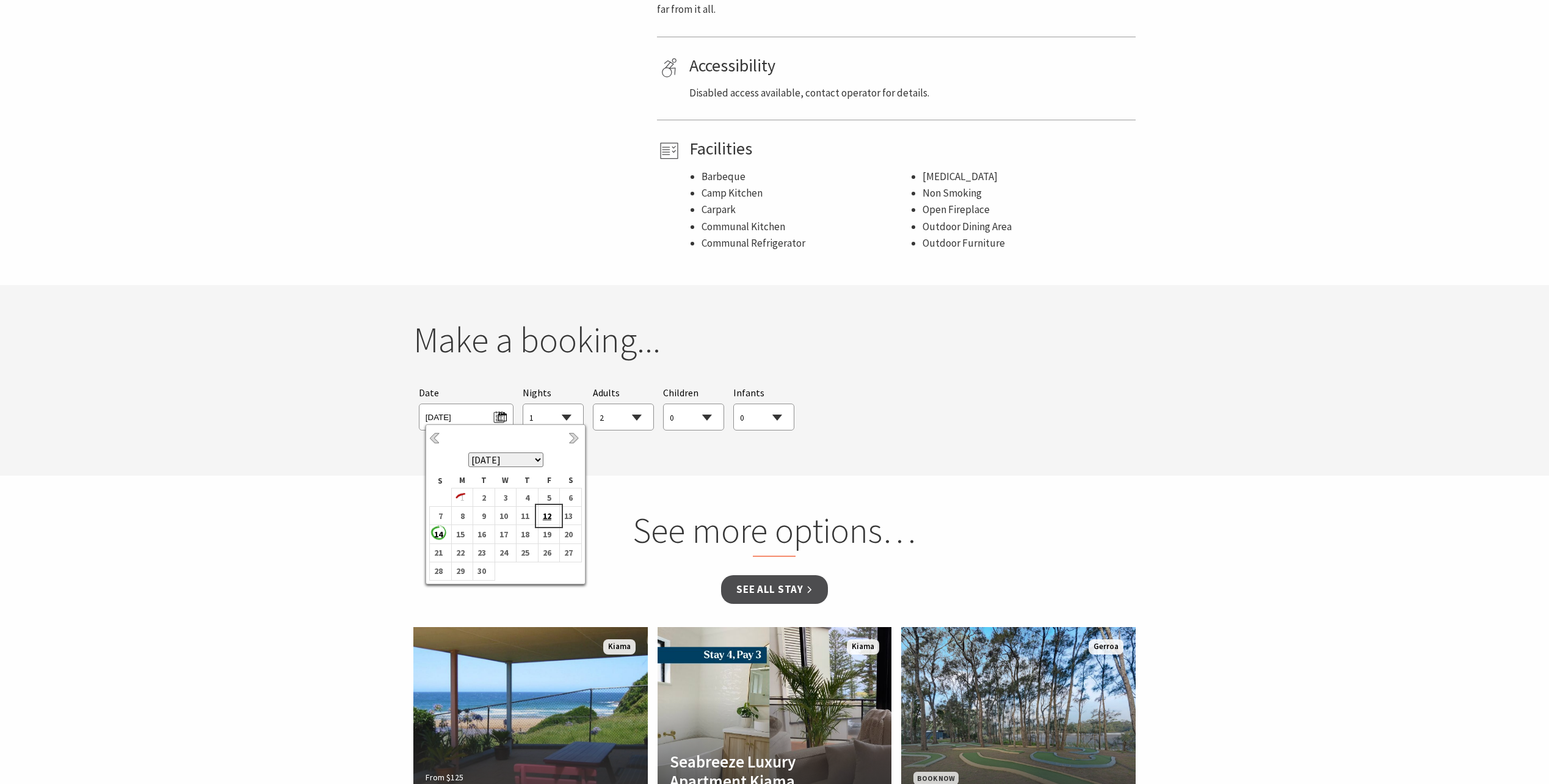
click at [548, 521] on b "12" at bounding box center [546, 515] width 16 height 16
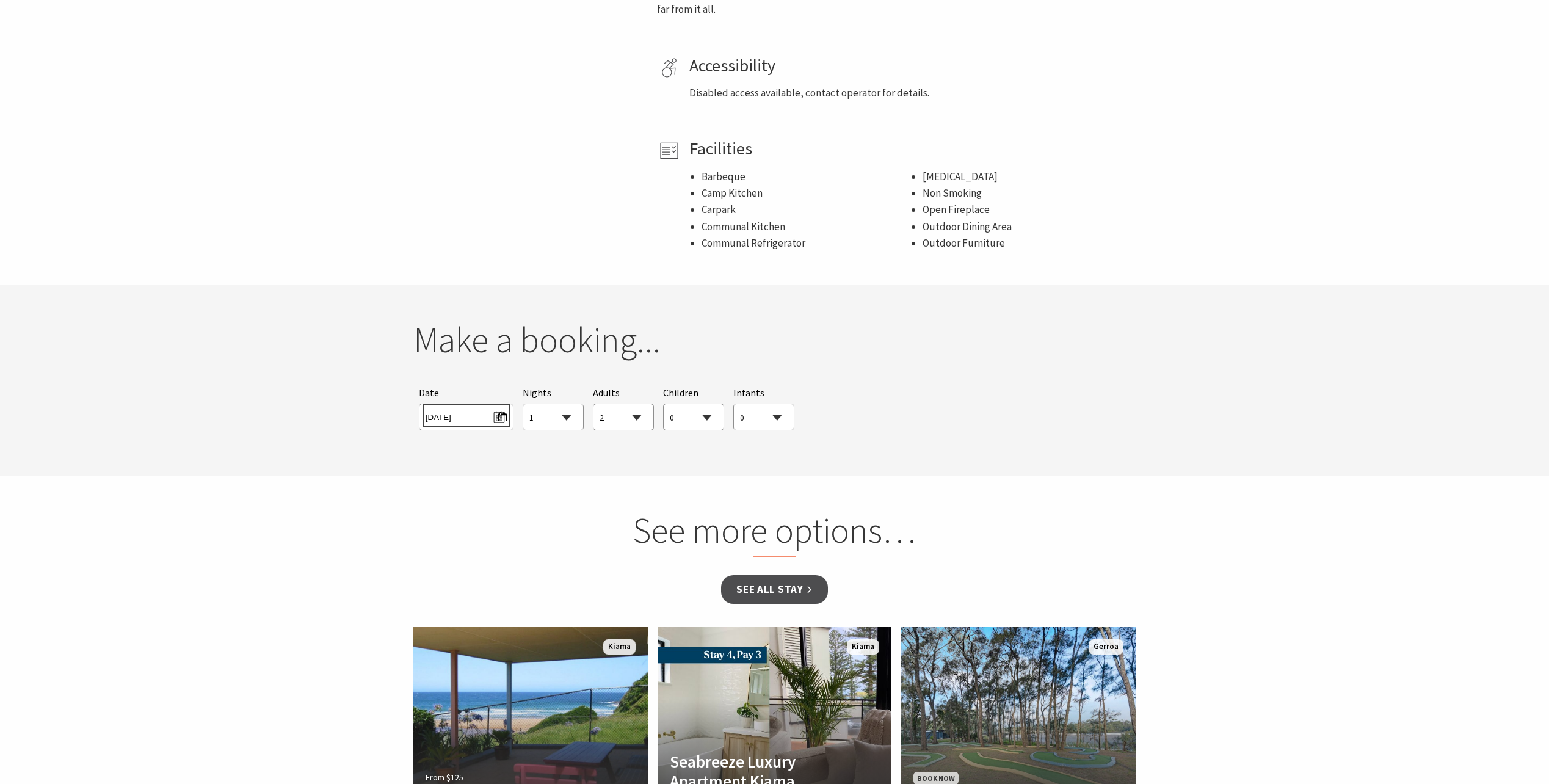
click at [498, 418] on span "[DATE]" at bounding box center [466, 415] width 81 height 16
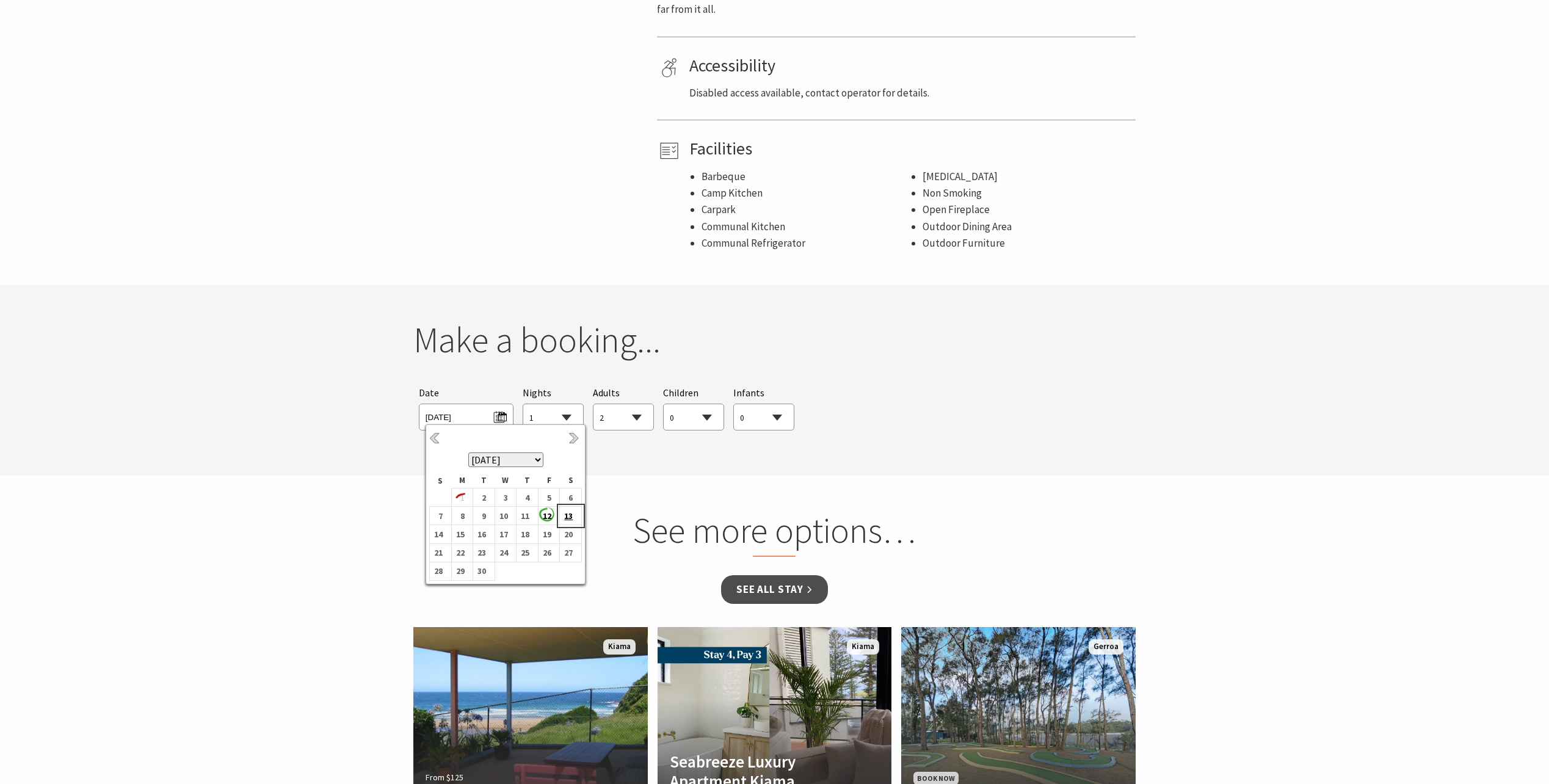
click at [565, 516] on b "13" at bounding box center [568, 515] width 16 height 16
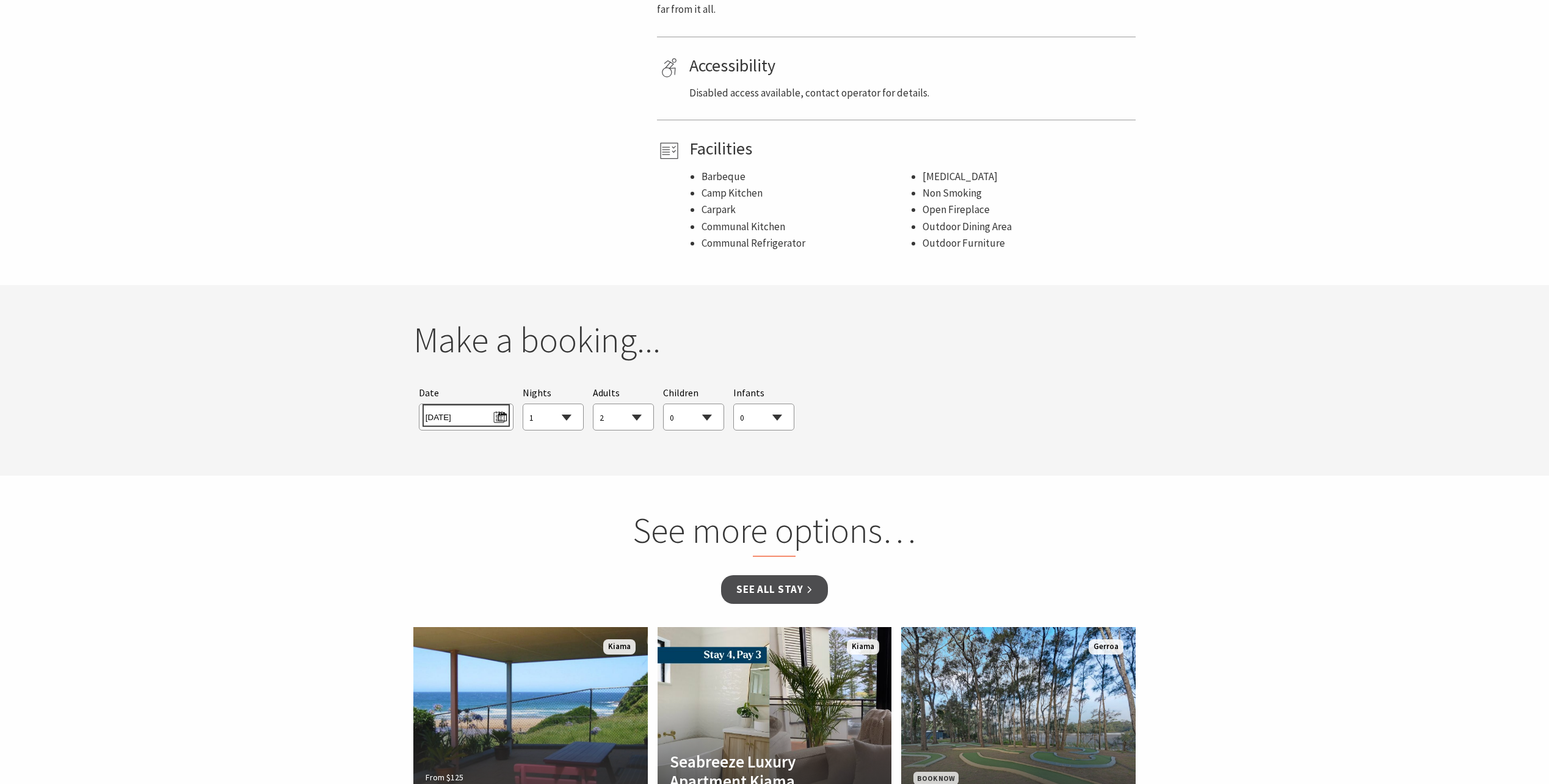
click at [499, 415] on span "[DATE]" at bounding box center [466, 415] width 81 height 16
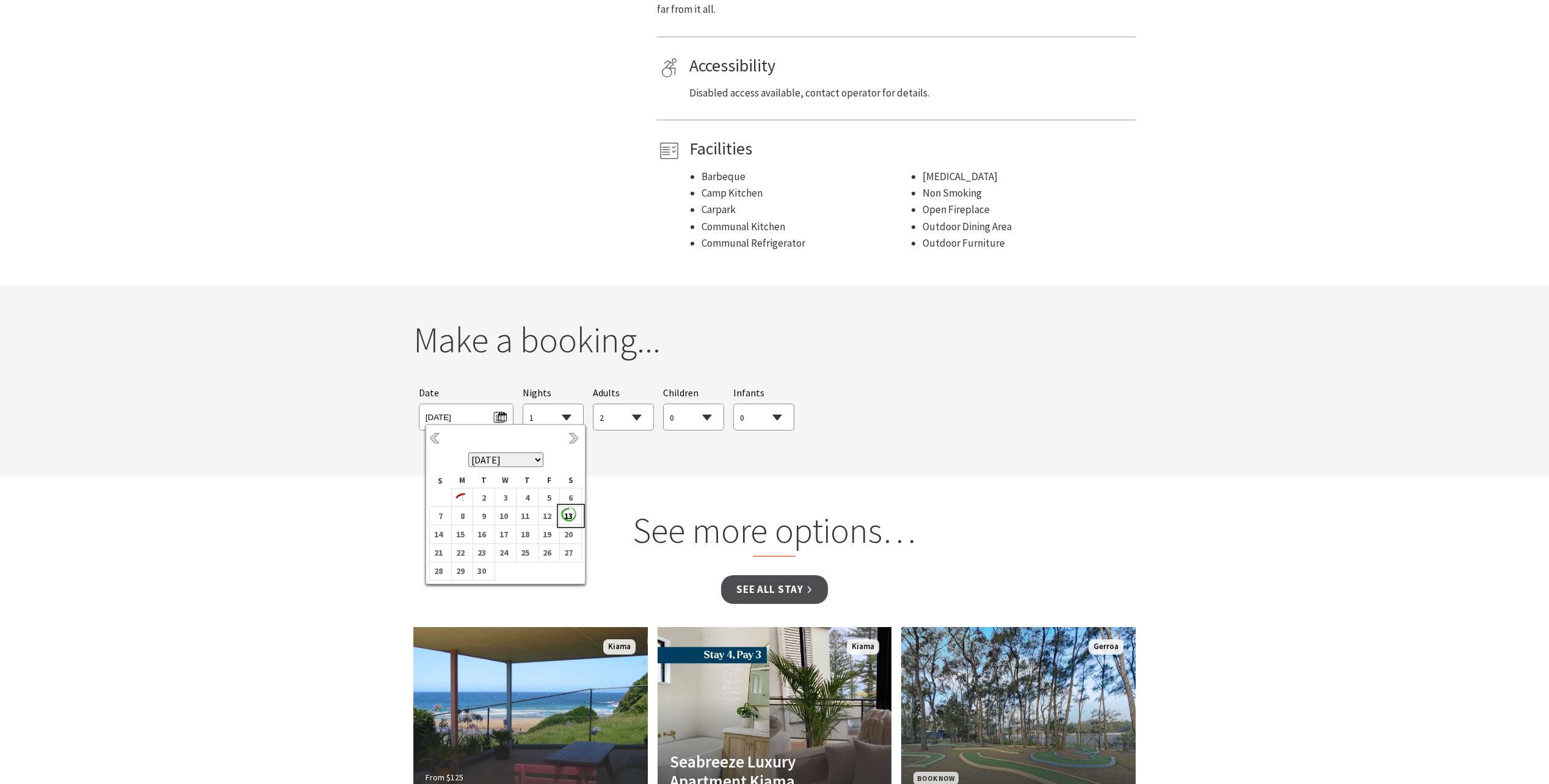
click at [570, 516] on b "13" at bounding box center [568, 515] width 16 height 16
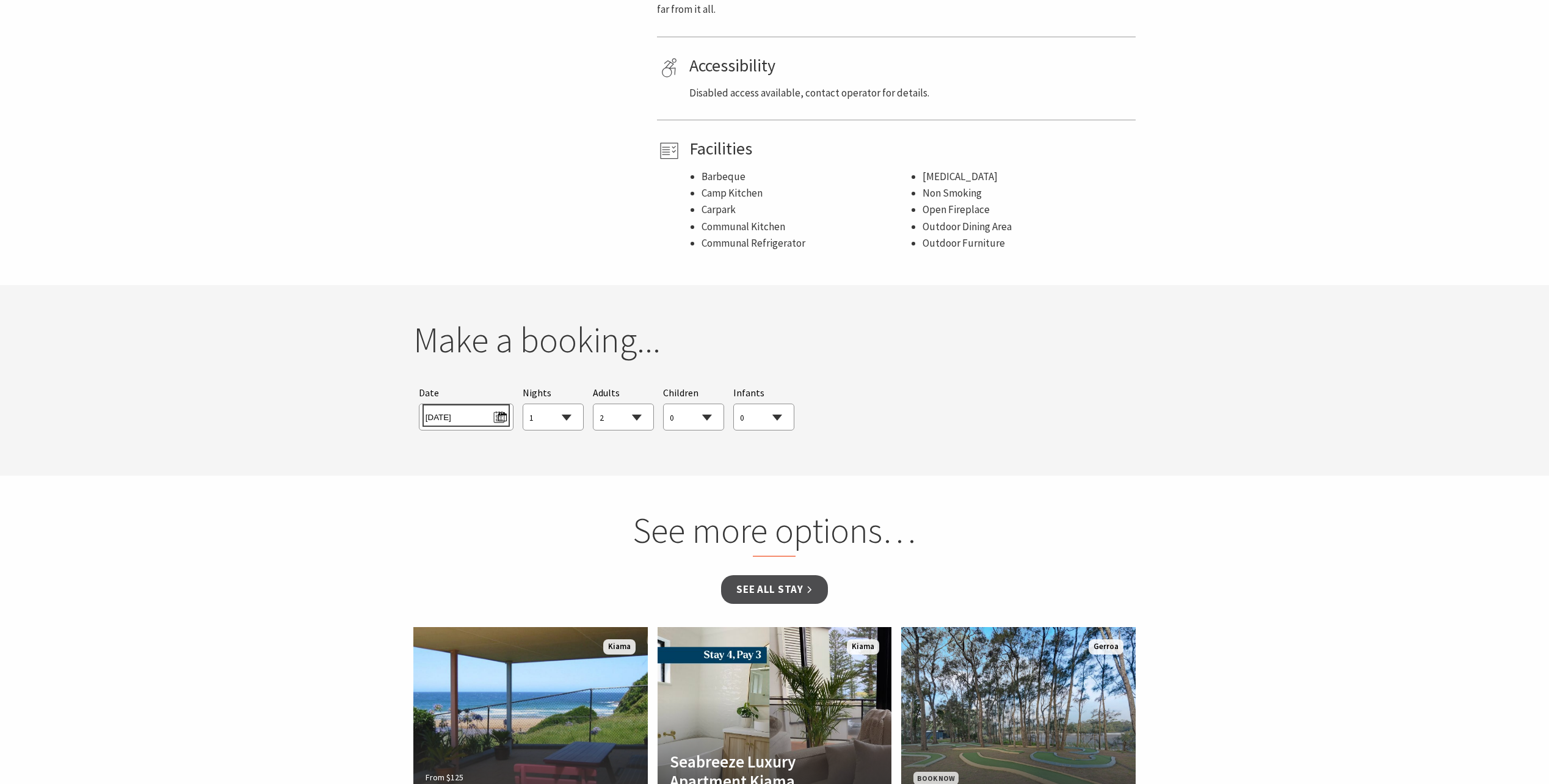
click at [495, 415] on span "[DATE]" at bounding box center [466, 415] width 81 height 16
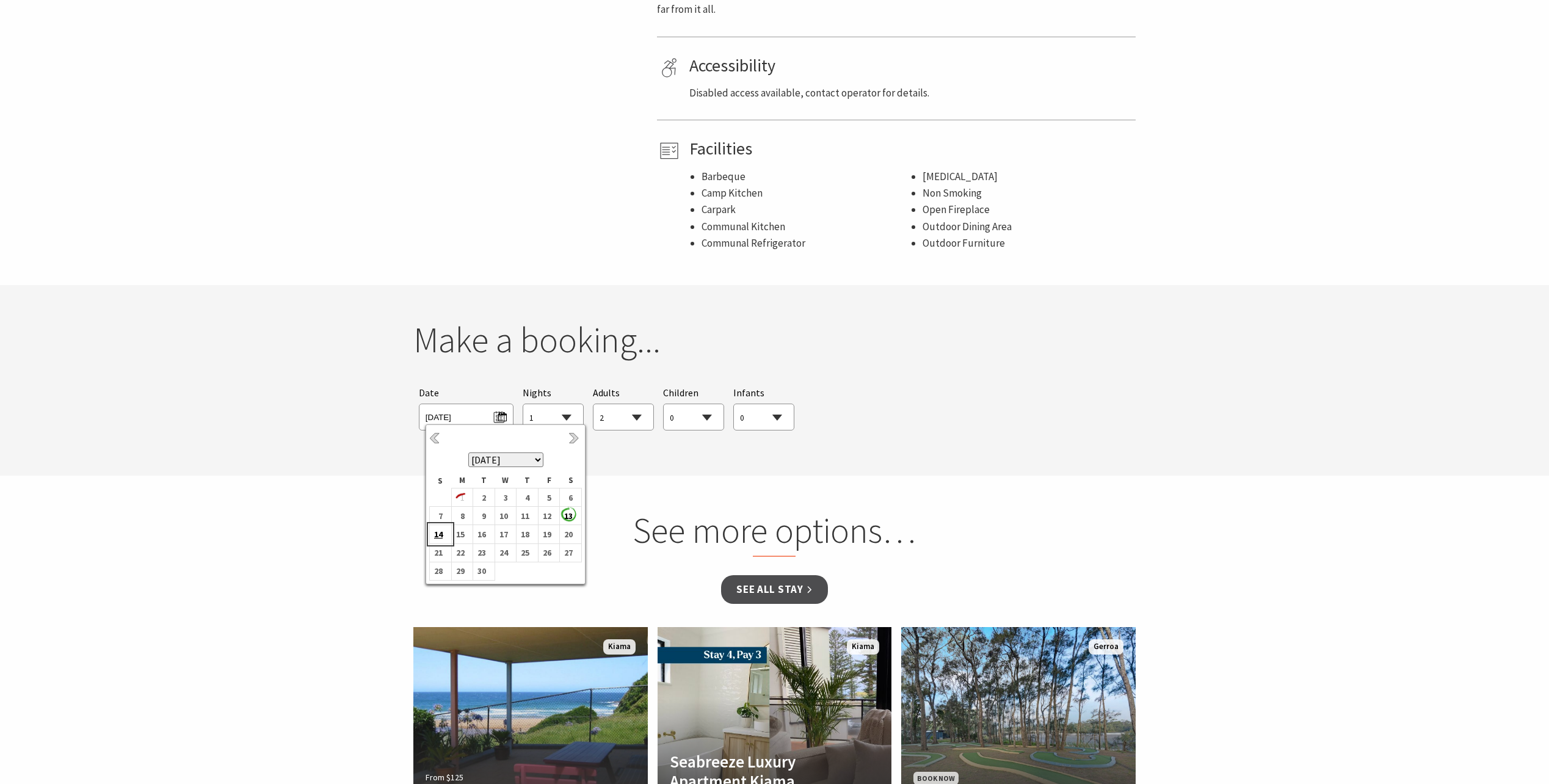
click at [444, 528] on b "14" at bounding box center [438, 534] width 16 height 16
click at [607, 491] on section "See more options… See all Stay From $125 Bombo Hideaway Bombo Hideaway is a ver…" at bounding box center [774, 673] width 1549 height 395
click at [617, 418] on select "0 1 2 3 4 5 6 7 8 9 10 11 12 13 14 15 16 17 18 19 20 21 22 23 24 25 26 27 28 29…" at bounding box center [624, 417] width 60 height 27
click at [594, 404] on select "0 1 2 3 4 5 6 7 8 9 10 11 12 13 14 15 16 17 18 19 20 21 22 23 24 25 26 27 28 29…" at bounding box center [624, 417] width 60 height 27
click at [721, 465] on section "You currently don't have any items in your cart Make a booking... Searching for…" at bounding box center [774, 380] width 1549 height 190
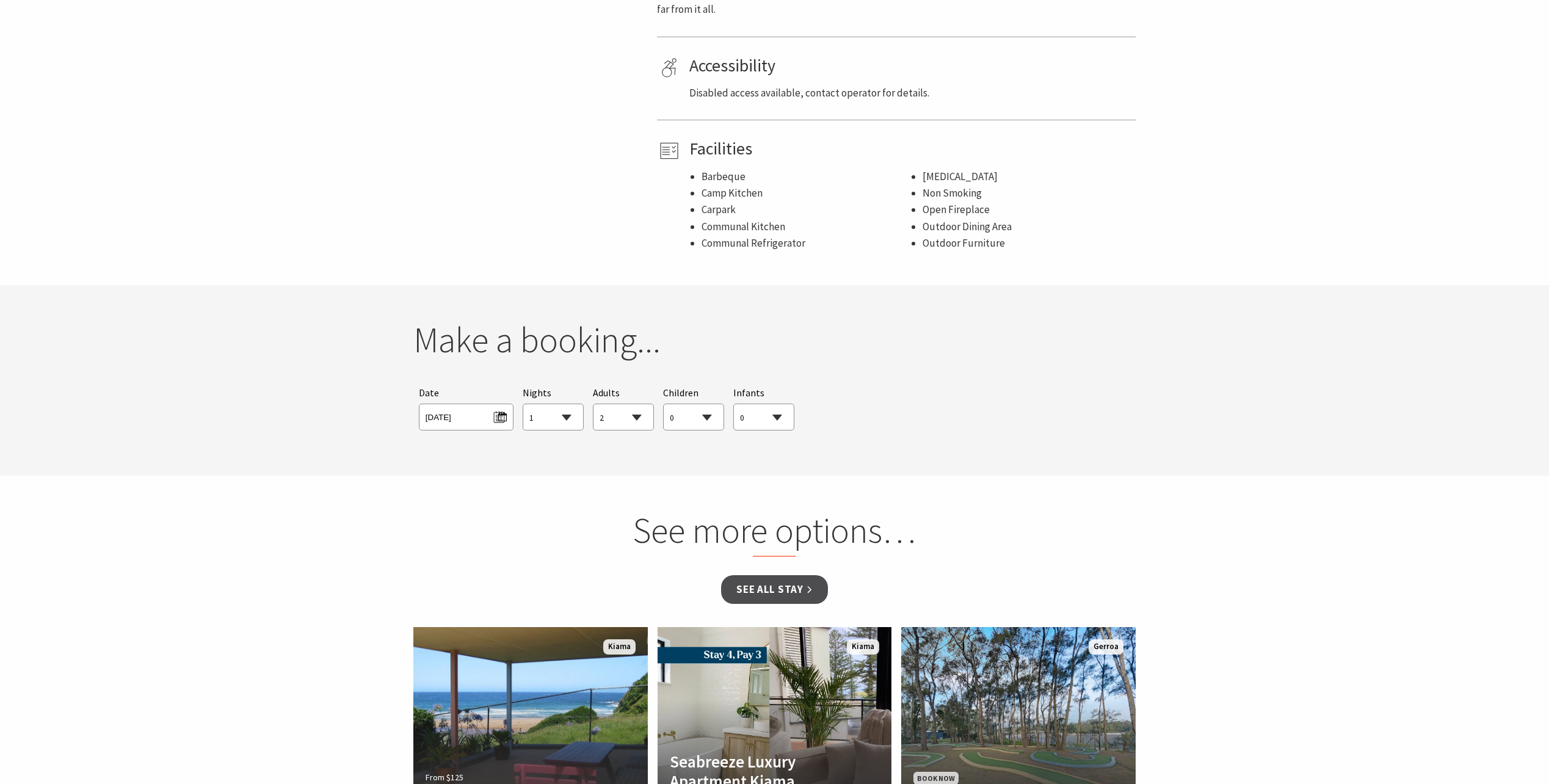
click at [854, 429] on div "Searching for Accommodation Tours Events Car Hire Packages Date [DATE] Nights 1…" at bounding box center [774, 408] width 723 height 57
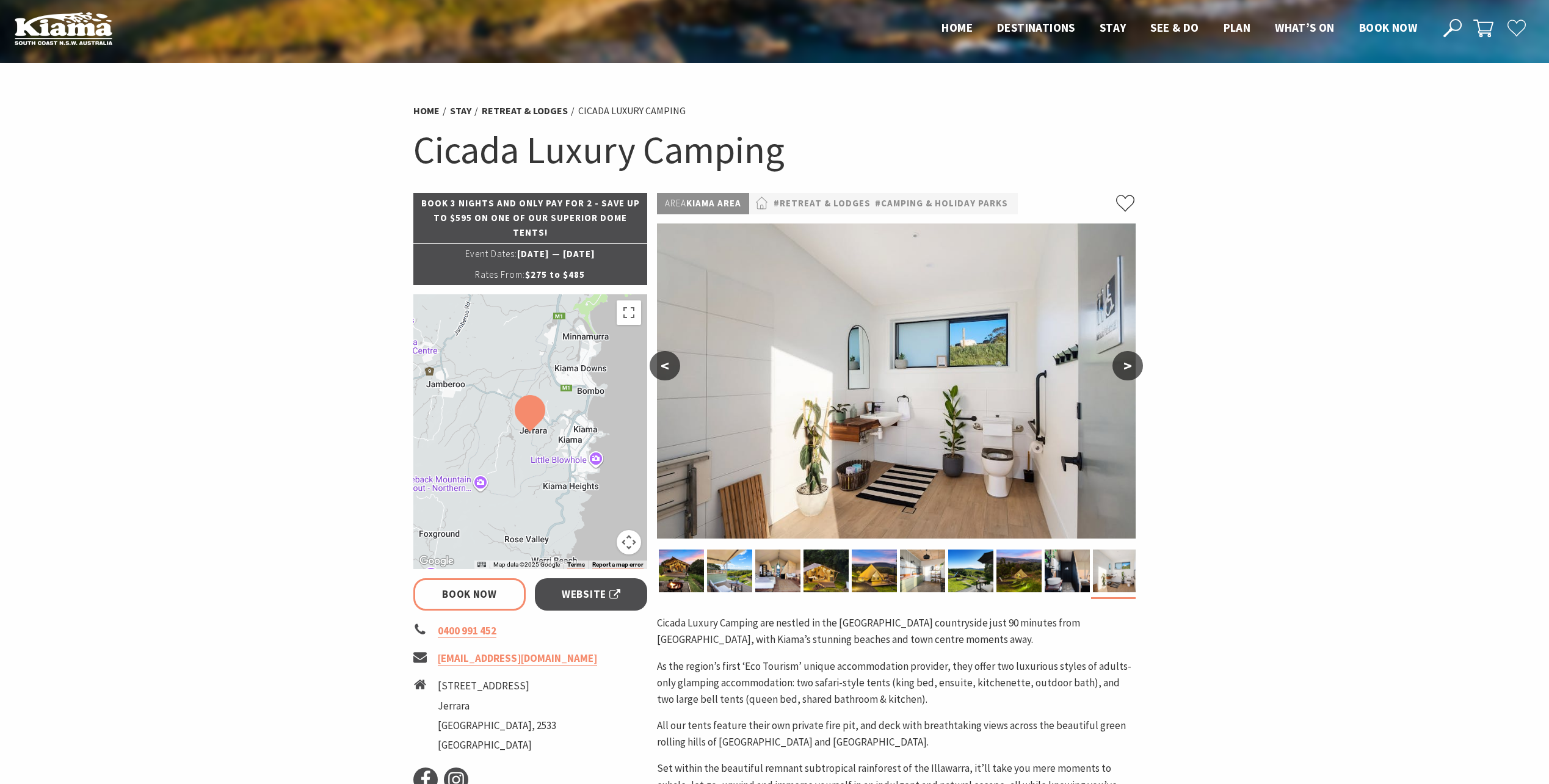
scroll to position [0, 0]
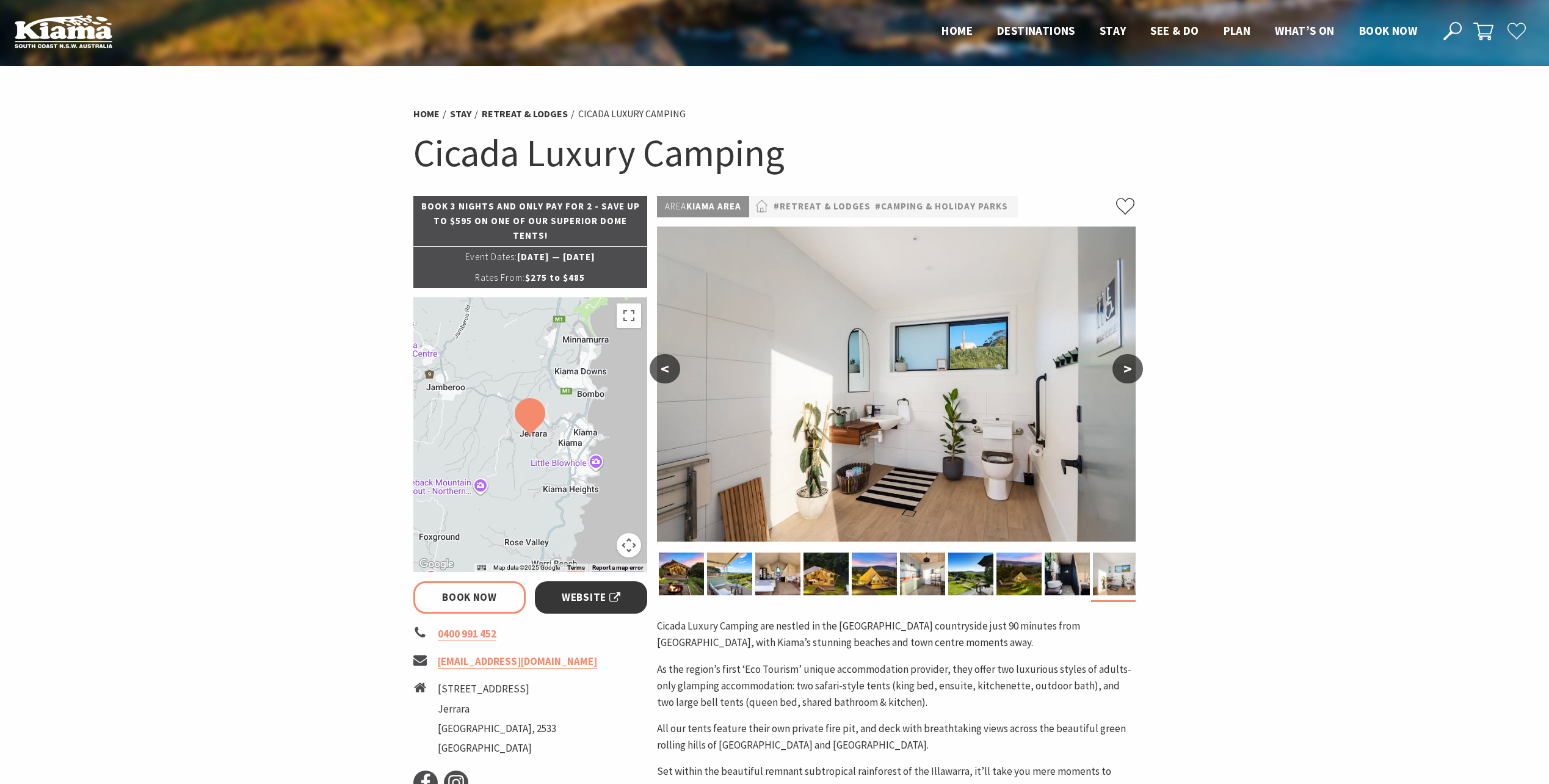
click at [603, 599] on span "Website" at bounding box center [591, 597] width 58 height 16
select select "1"
